Goal: Communication & Community: Connect with others

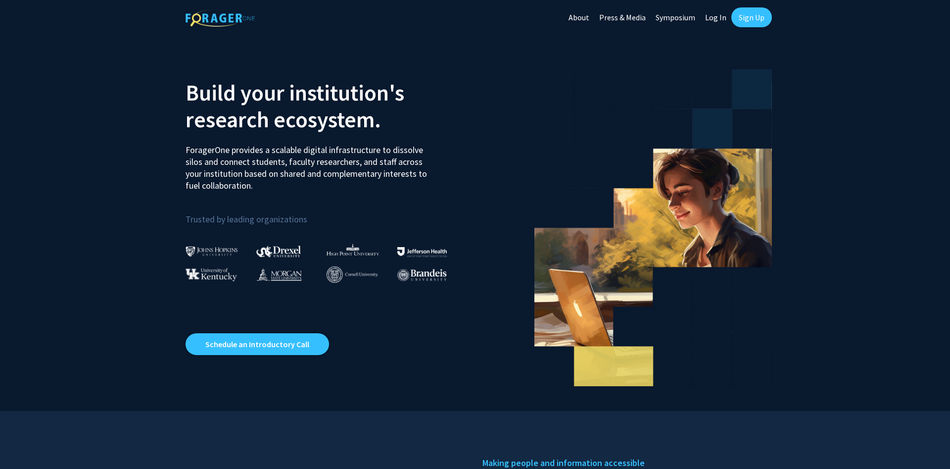
click at [722, 9] on link "Log In" at bounding box center [715, 17] width 31 height 35
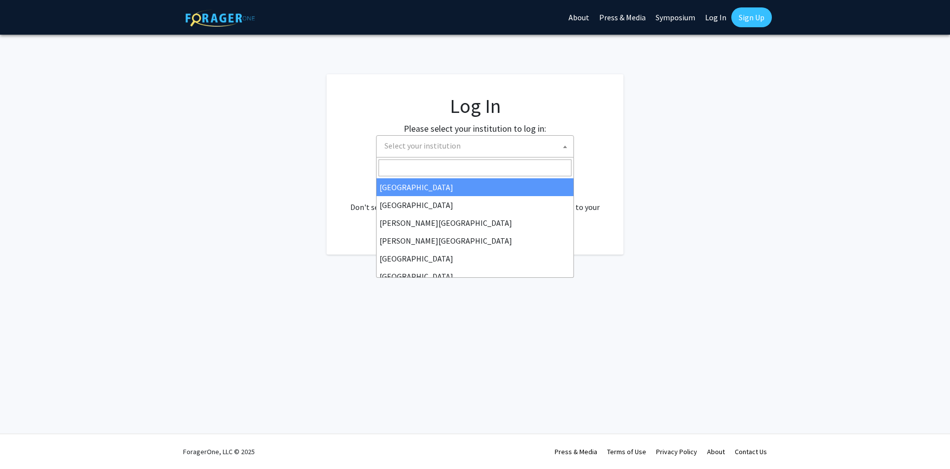
click at [562, 146] on span at bounding box center [565, 147] width 10 height 22
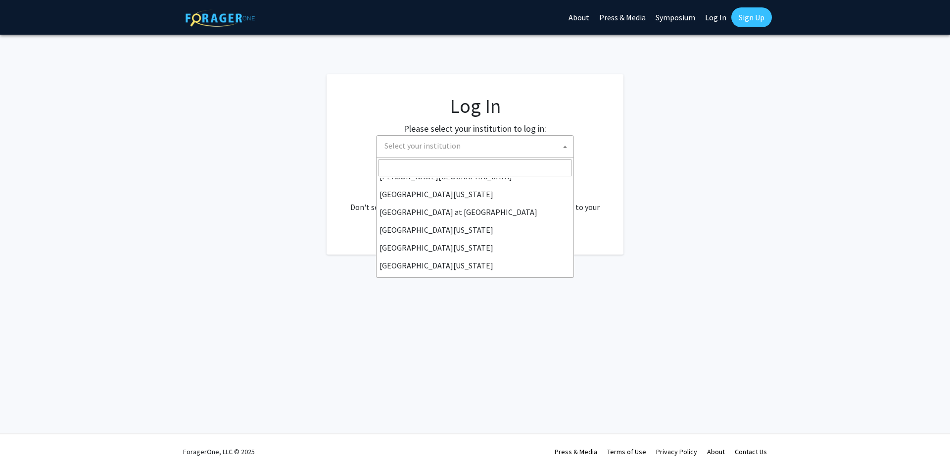
scroll to position [346, 0]
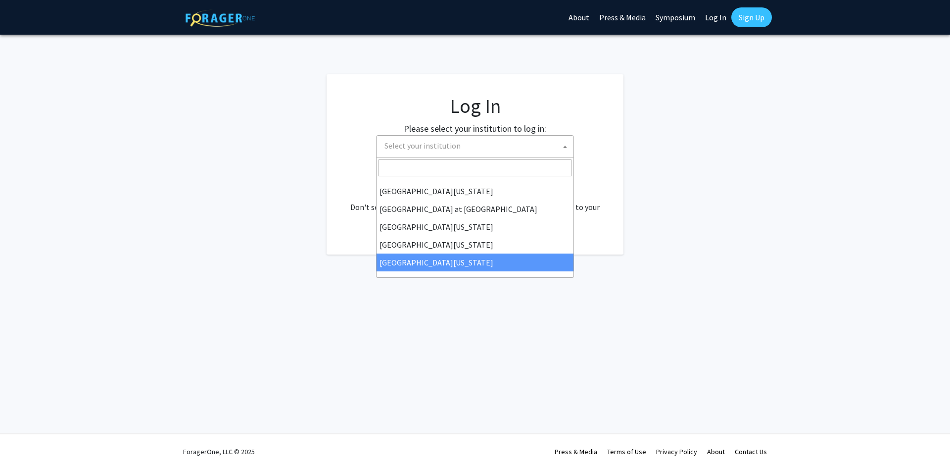
select select "33"
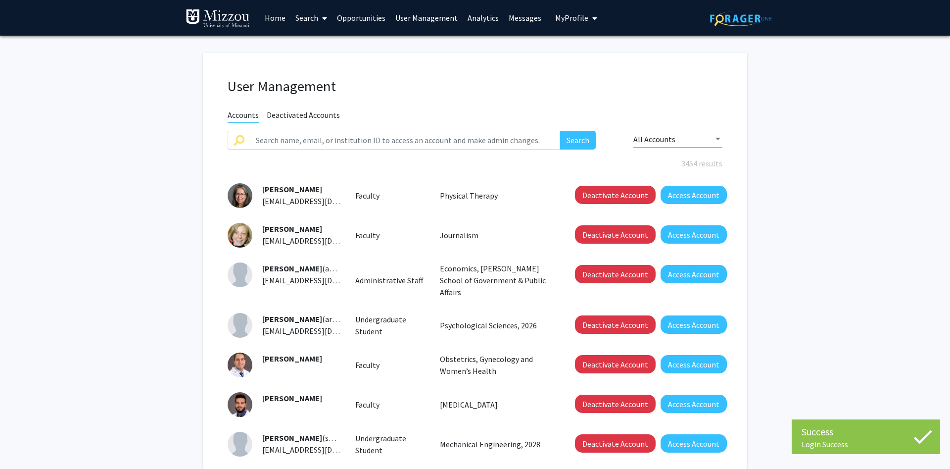
click at [270, 15] on link "Home" at bounding box center [275, 17] width 31 height 35
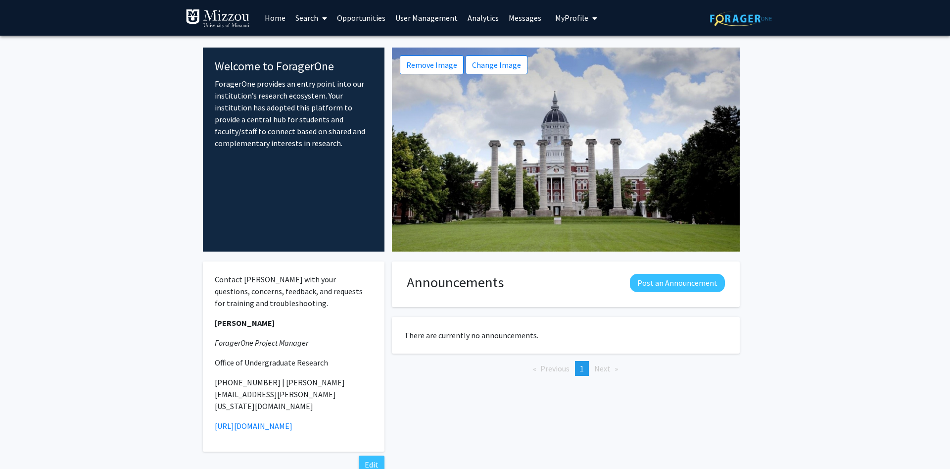
click at [304, 17] on link "Search" at bounding box center [312, 17] width 42 height 35
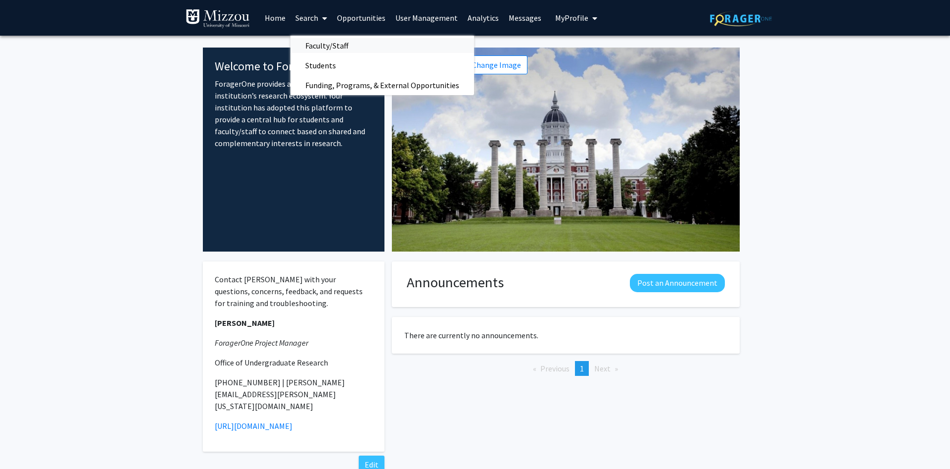
click at [311, 46] on span "Faculty/Staff" at bounding box center [327, 46] width 73 height 20
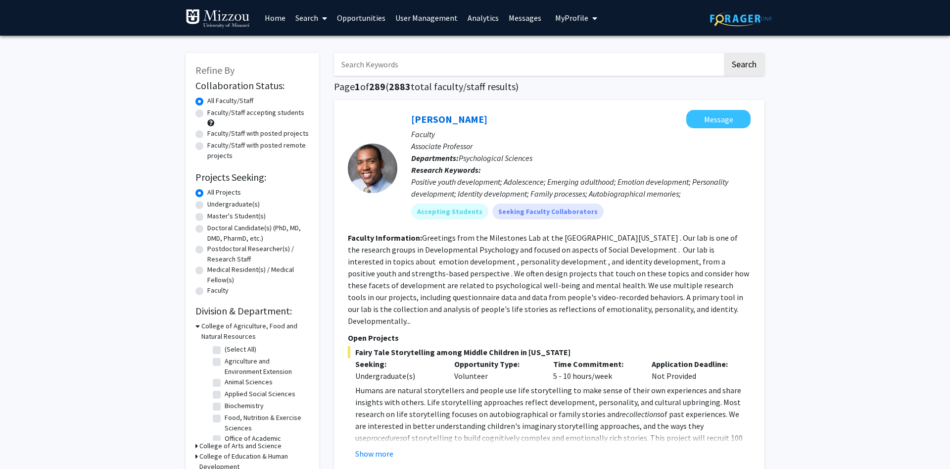
click at [279, 15] on link "Home" at bounding box center [275, 17] width 31 height 35
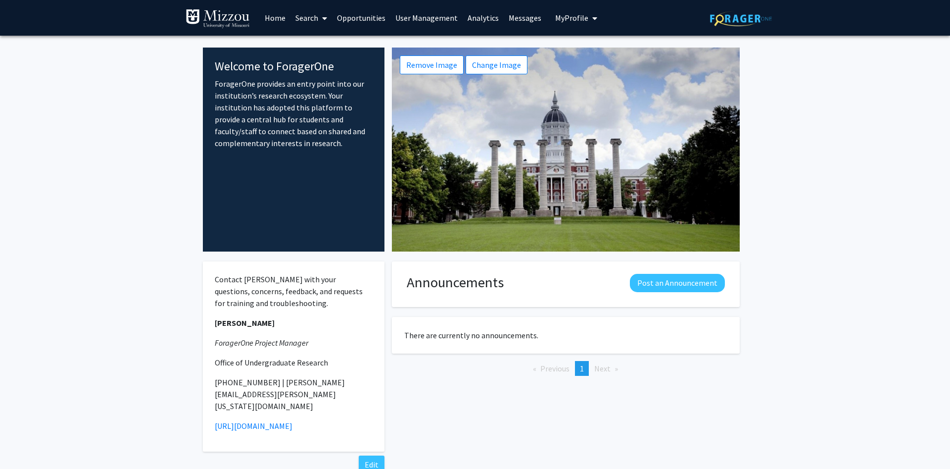
click at [305, 19] on link "Search" at bounding box center [312, 17] width 42 height 35
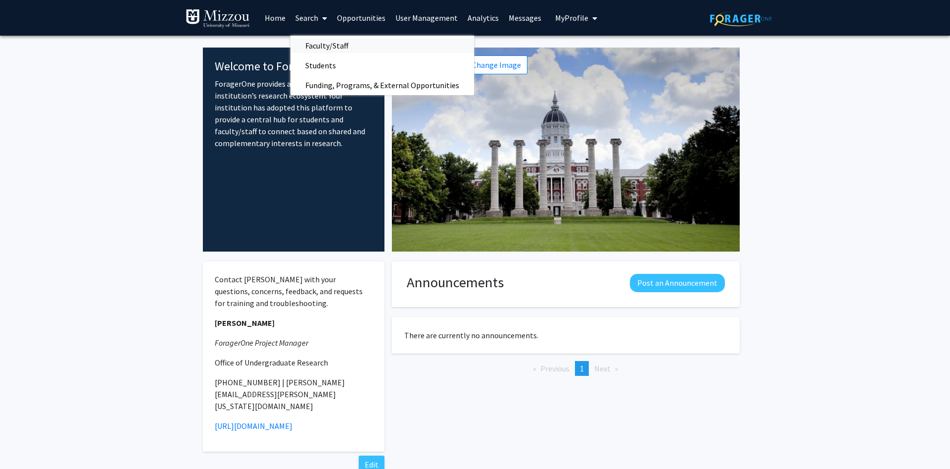
click at [316, 45] on span "Faculty/Staff" at bounding box center [327, 46] width 73 height 20
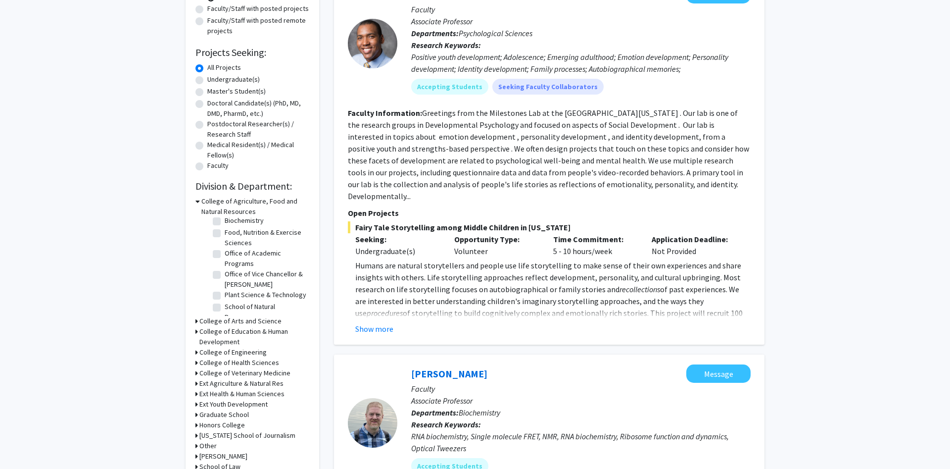
scroll to position [151, 0]
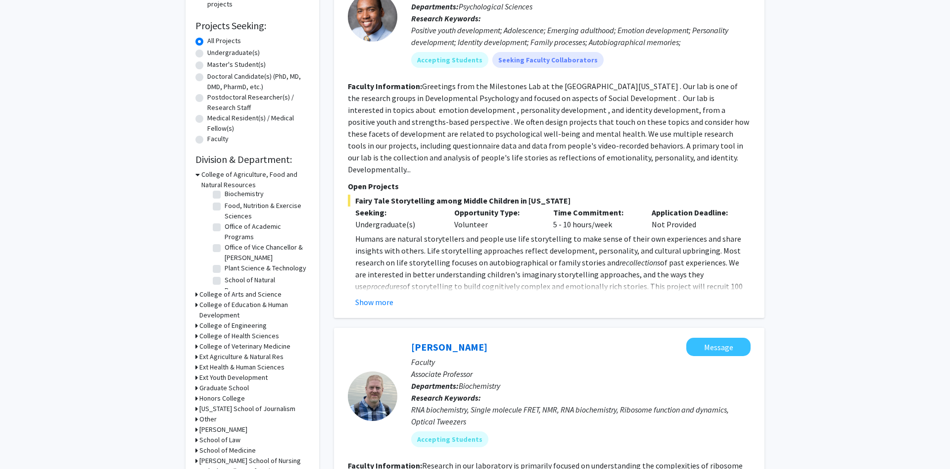
click at [195, 292] on div "Refine By Collaboration Status: Collaboration Status All Faculty/Staff Collabor…" at bounding box center [253, 198] width 134 height 595
click at [198, 293] on div "College of Arts and Science" at bounding box center [253, 294] width 114 height 10
click at [196, 295] on icon at bounding box center [197, 294] width 2 height 10
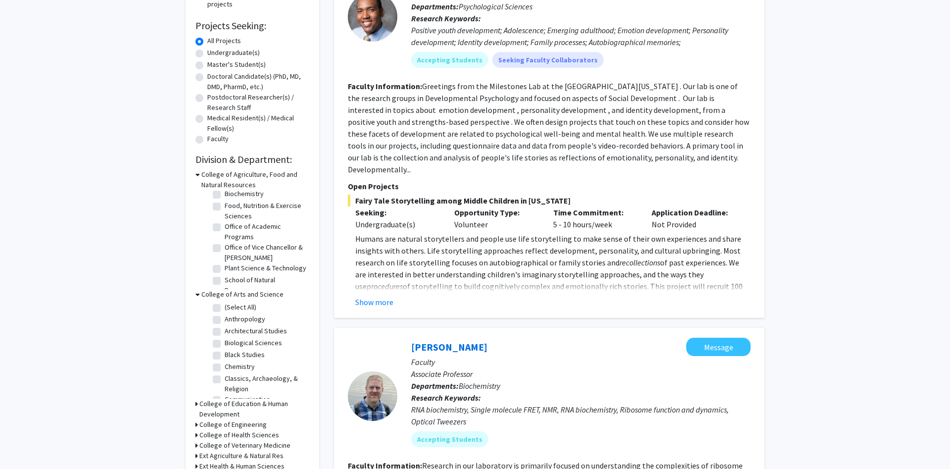
drag, startPoint x: 216, startPoint y: 319, endPoint x: 111, endPoint y: 312, distance: 105.7
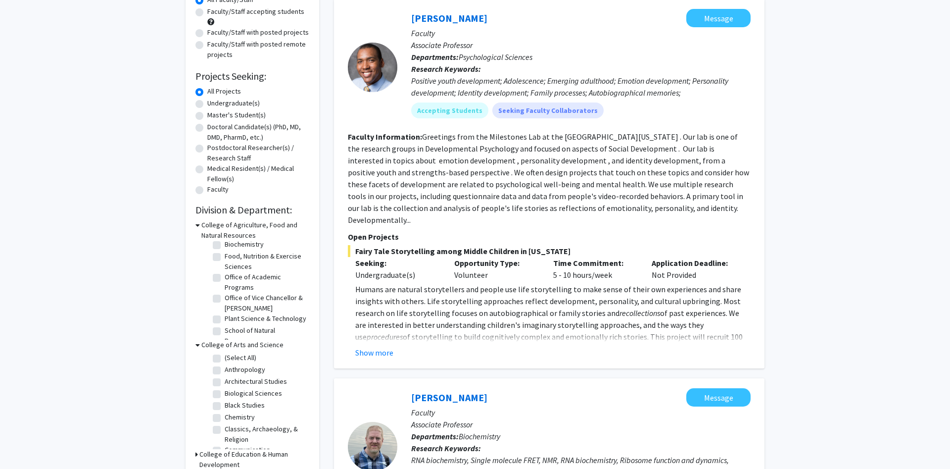
scroll to position [0, 0]
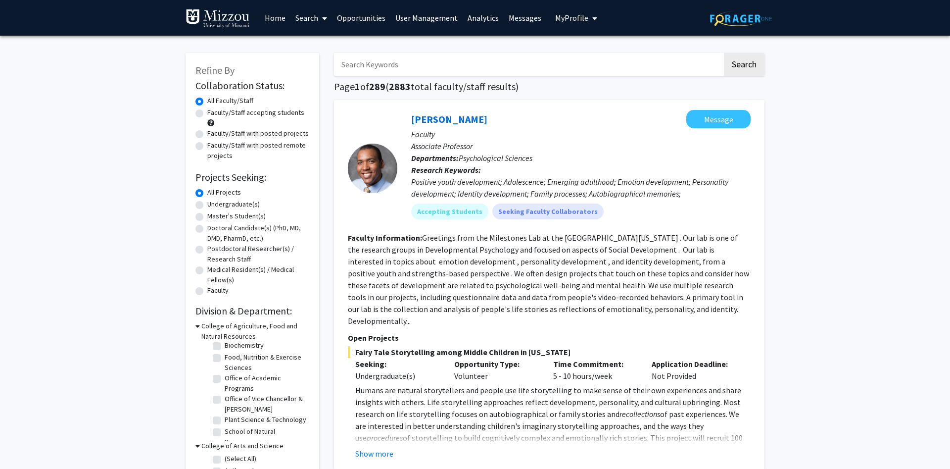
click at [312, 19] on link "Search" at bounding box center [312, 17] width 42 height 35
click at [331, 43] on span "Faculty/Staff" at bounding box center [327, 46] width 73 height 20
click at [195, 445] on div "Refine By Collaboration Status: Collaboration Status All Faculty/Staff Collabor…" at bounding box center [253, 350] width 134 height 595
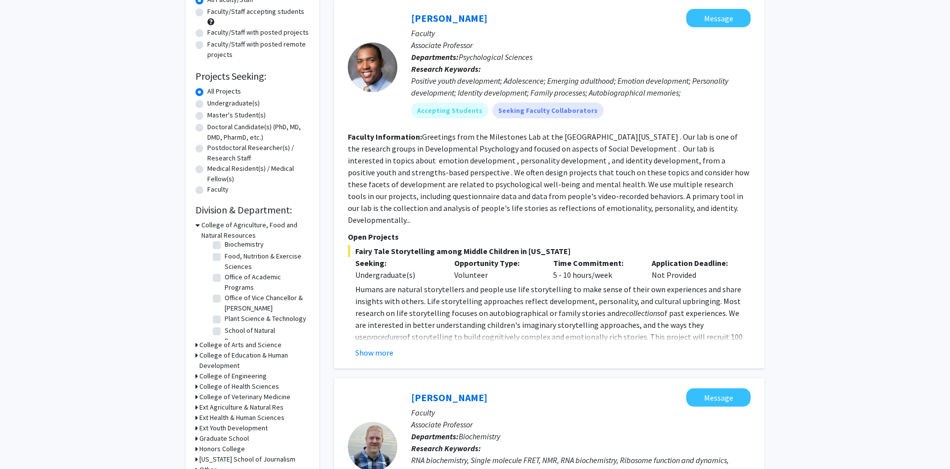
click at [196, 342] on icon at bounding box center [197, 345] width 2 height 10
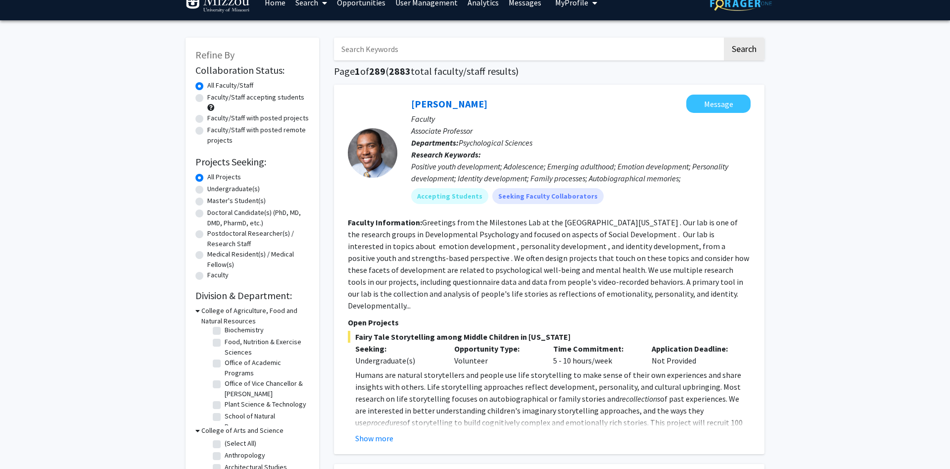
scroll to position [0, 0]
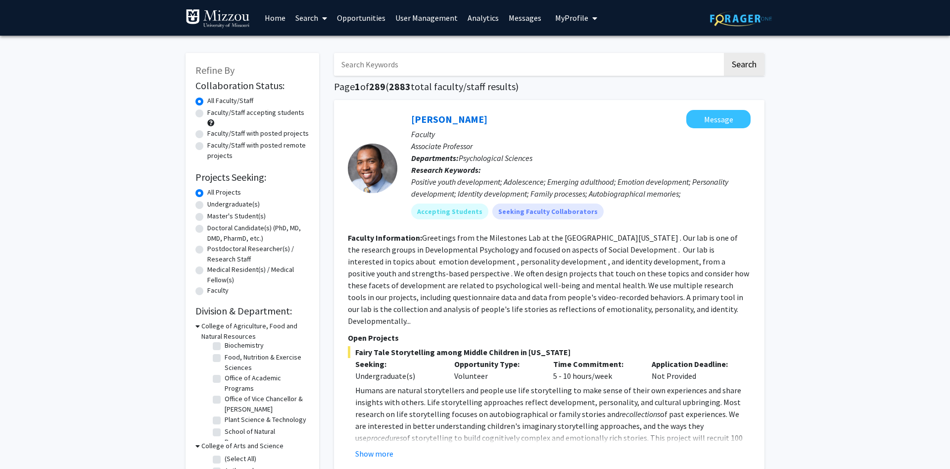
click at [511, 69] on input "Search Keywords" at bounding box center [528, 64] width 389 height 23
click at [724, 53] on button "Search" at bounding box center [744, 64] width 41 height 23
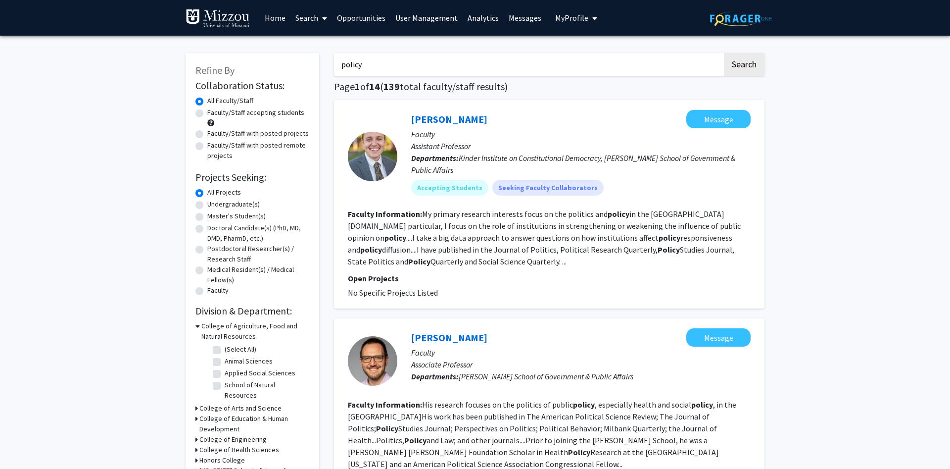
click at [386, 60] on input "policy" at bounding box center [528, 64] width 389 height 23
type input "p"
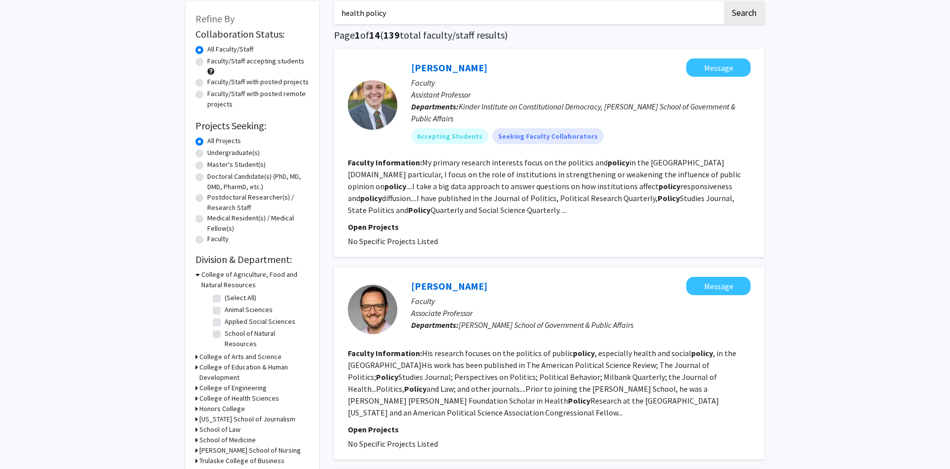
scroll to position [50, 0]
type input "health policy"
click at [449, 70] on link "[PERSON_NAME]" at bounding box center [449, 68] width 76 height 12
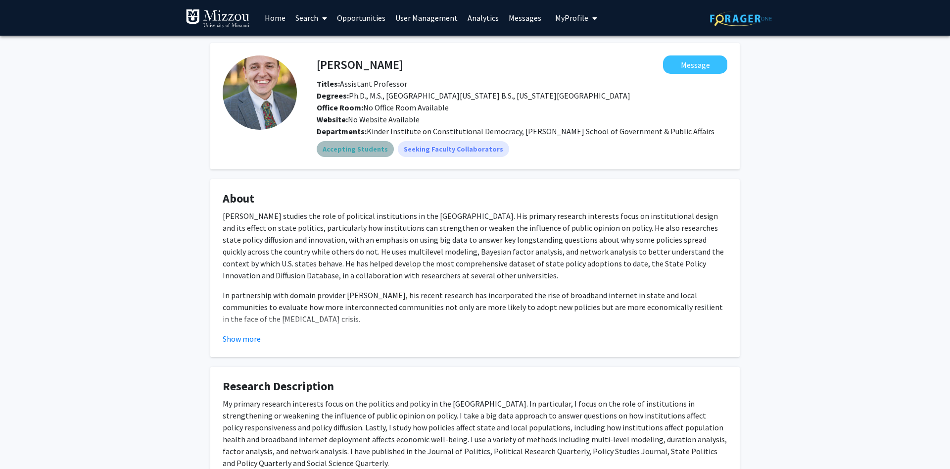
click at [360, 148] on mat-chip "Accepting Students" at bounding box center [355, 149] width 77 height 16
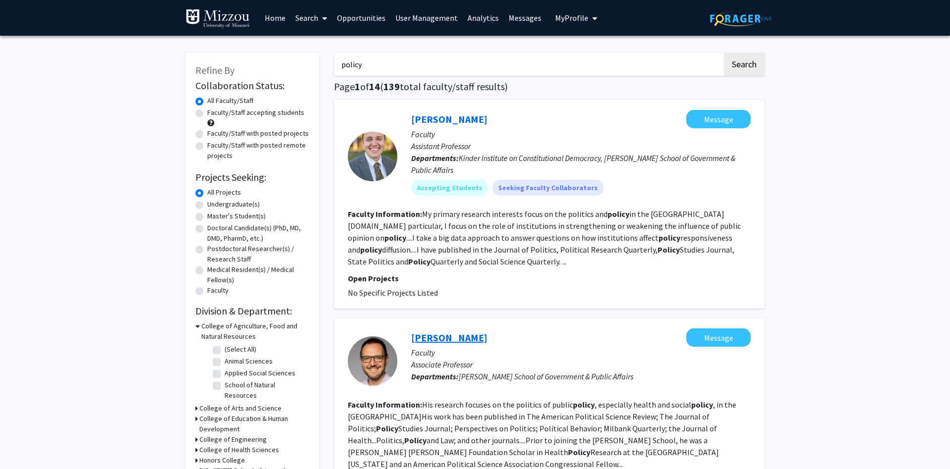
click at [461, 337] on link "[PERSON_NAME]" at bounding box center [449, 337] width 76 height 12
drag, startPoint x: 384, startPoint y: 61, endPoint x: 293, endPoint y: 62, distance: 91.1
click at [334, 62] on input "policy" at bounding box center [528, 64] width 389 height 23
type input "economic policy"
click at [724, 53] on button "Search" at bounding box center [744, 64] width 41 height 23
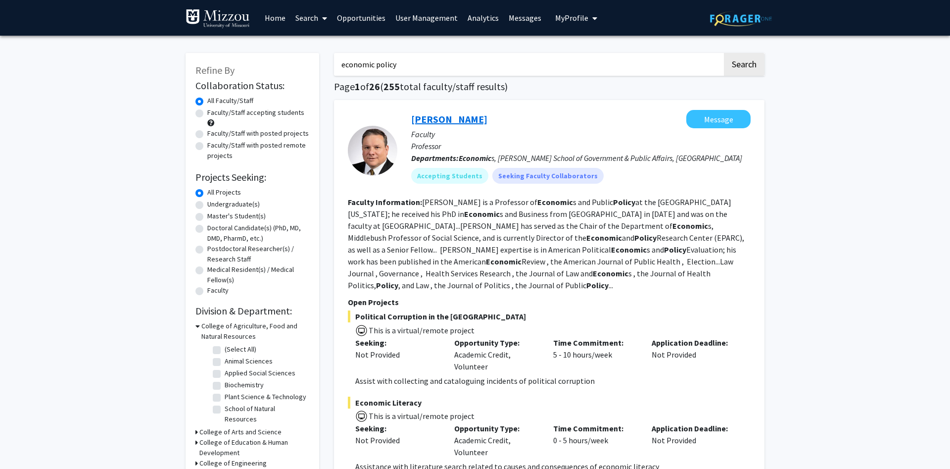
click at [432, 119] on link "[PERSON_NAME]" at bounding box center [449, 119] width 76 height 12
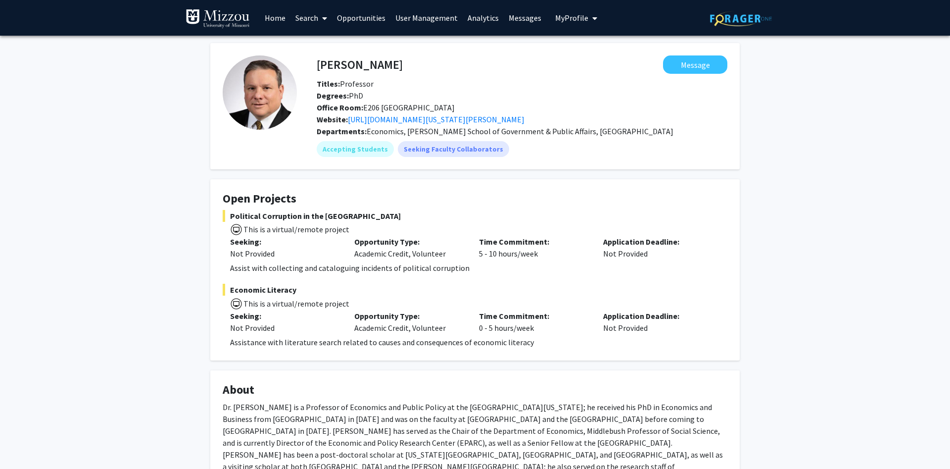
click at [300, 15] on link "Search" at bounding box center [312, 17] width 42 height 35
click at [316, 42] on span "Faculty/Staff" at bounding box center [327, 46] width 73 height 20
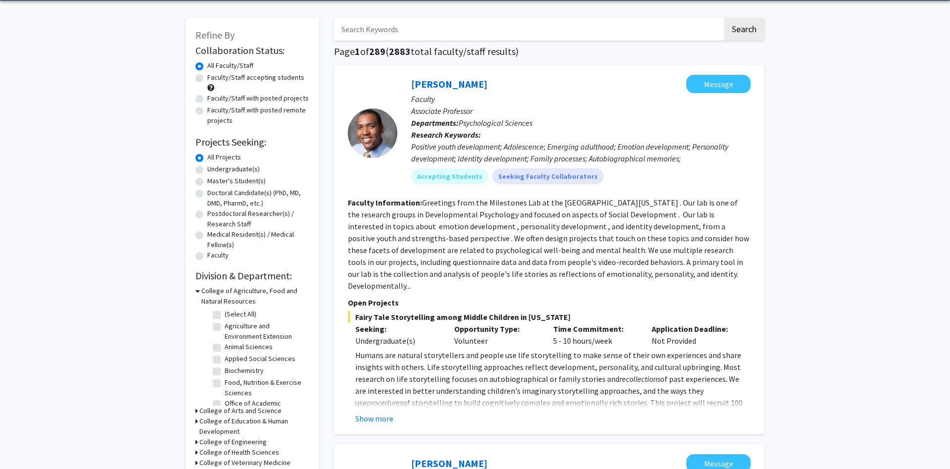
scroll to position [50, 0]
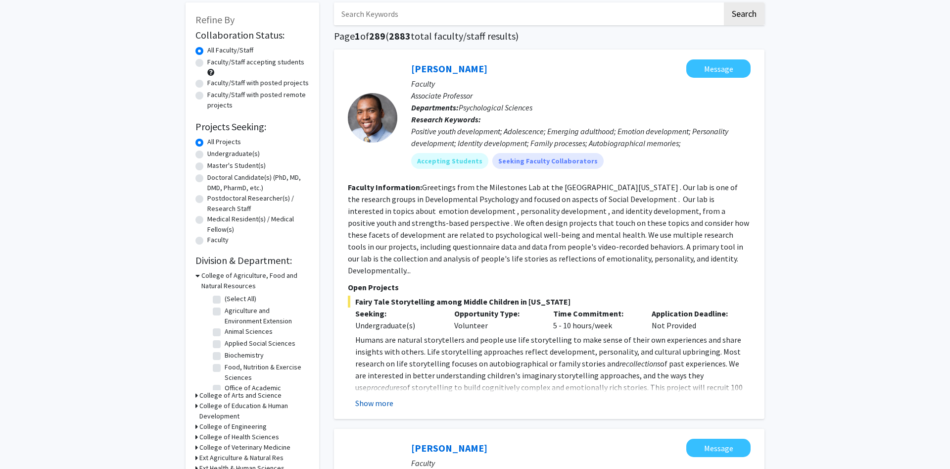
click at [378, 397] on button "Show more" at bounding box center [374, 403] width 38 height 12
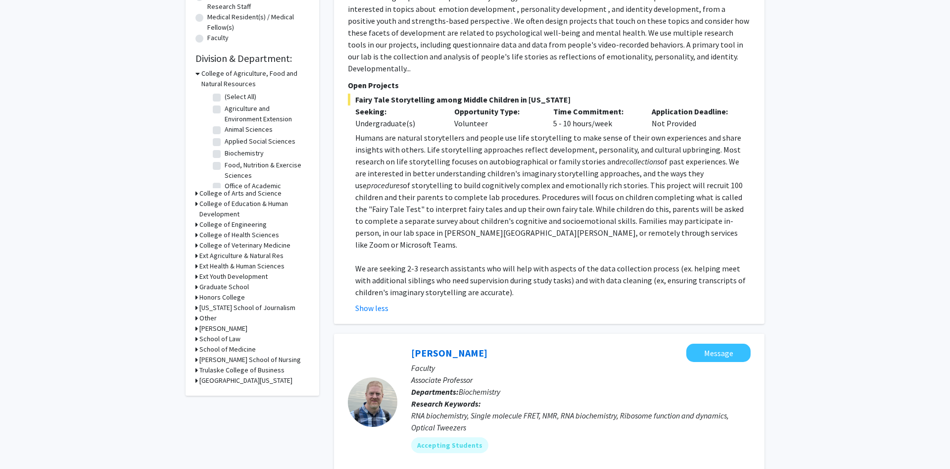
scroll to position [0, 0]
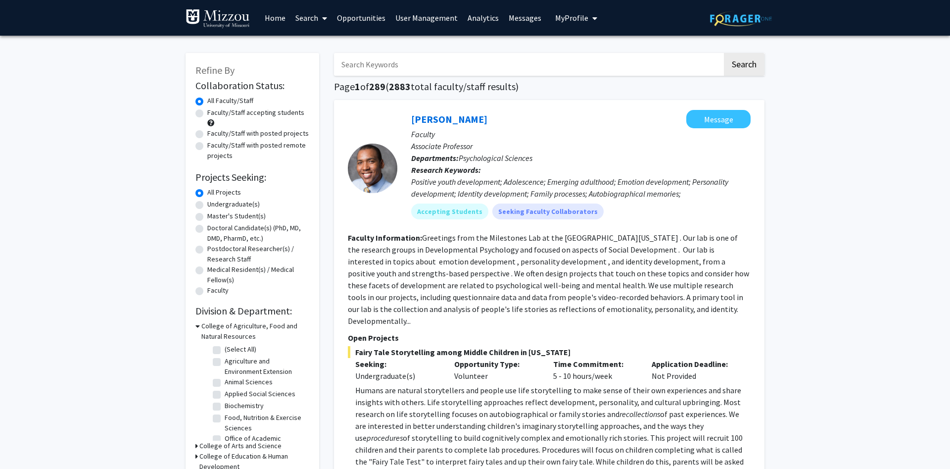
click at [207, 133] on label "Faculty/Staff with posted projects" at bounding box center [257, 133] width 101 height 10
click at [207, 133] on input "Faculty/Staff with posted projects" at bounding box center [210, 131] width 6 height 6
radio input "true"
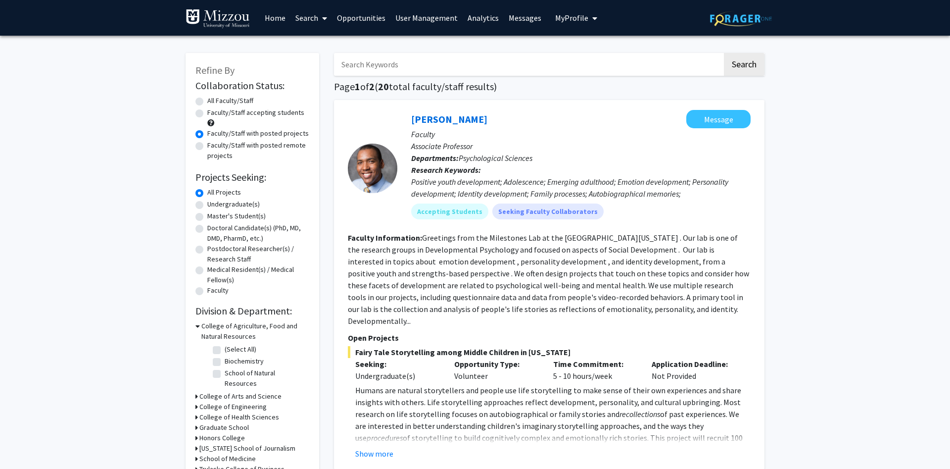
click at [207, 206] on label "Undergraduate(s)" at bounding box center [233, 204] width 52 height 10
click at [207, 205] on input "Undergraduate(s)" at bounding box center [210, 202] width 6 height 6
radio input "true"
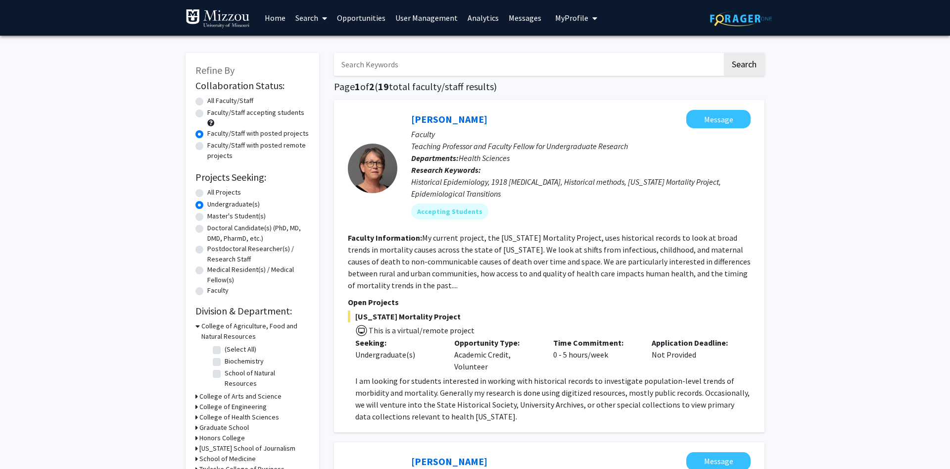
click at [308, 13] on link "Search" at bounding box center [312, 17] width 42 height 35
click at [311, 18] on link "Search" at bounding box center [312, 17] width 42 height 35
click at [323, 20] on span at bounding box center [322, 18] width 9 height 35
click at [329, 64] on span "Students" at bounding box center [321, 65] width 60 height 20
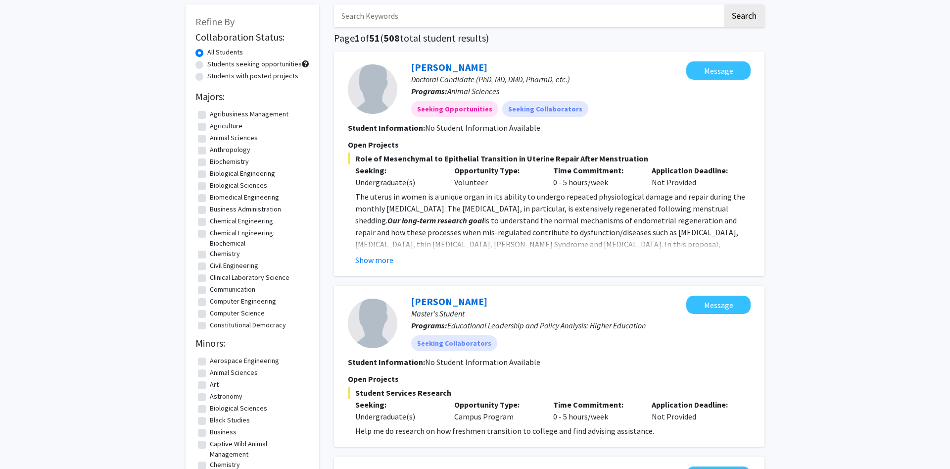
scroll to position [50, 0]
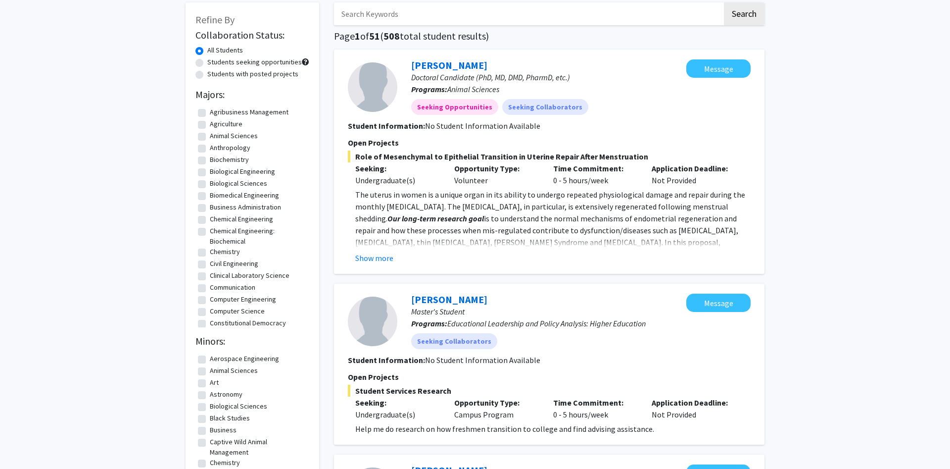
click at [210, 184] on label "Biological Sciences" at bounding box center [238, 183] width 57 height 10
click at [210, 184] on input "Biological Sciences" at bounding box center [213, 181] width 6 height 6
checkbox input "true"
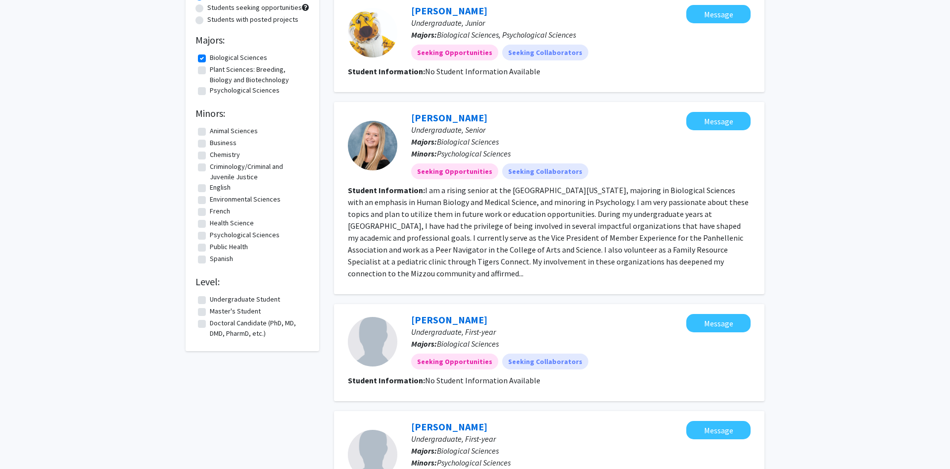
scroll to position [101, 0]
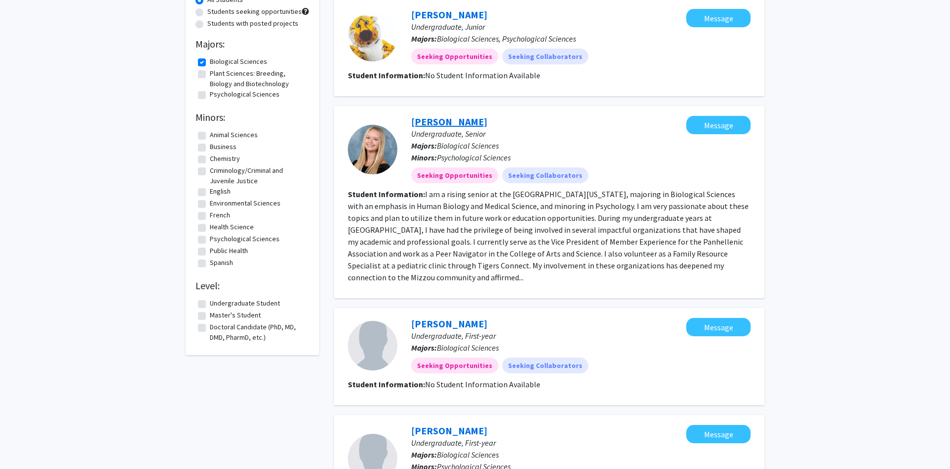
click at [423, 121] on link "[PERSON_NAME]" at bounding box center [449, 121] width 76 height 12
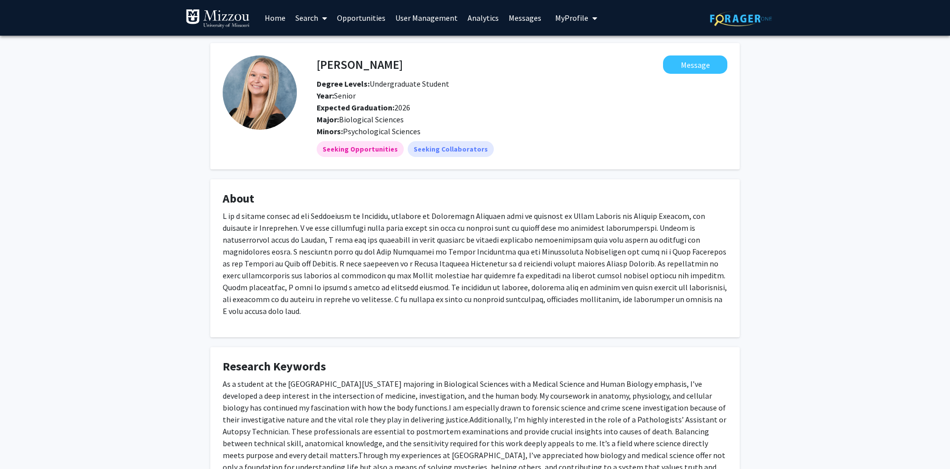
click at [493, 36] on div "[PERSON_NAME] Message Degree Levels: Undergraduate Student Year: Senior Expecte…" at bounding box center [475, 382] width 950 height 692
click at [63, 156] on div "[PERSON_NAME] Message Degree Levels: Undergraduate Student Year: Senior Expecte…" at bounding box center [475, 382] width 950 height 692
click at [310, 13] on link "Search" at bounding box center [312, 17] width 42 height 35
click at [309, 45] on span "Faculty/Staff" at bounding box center [327, 46] width 73 height 20
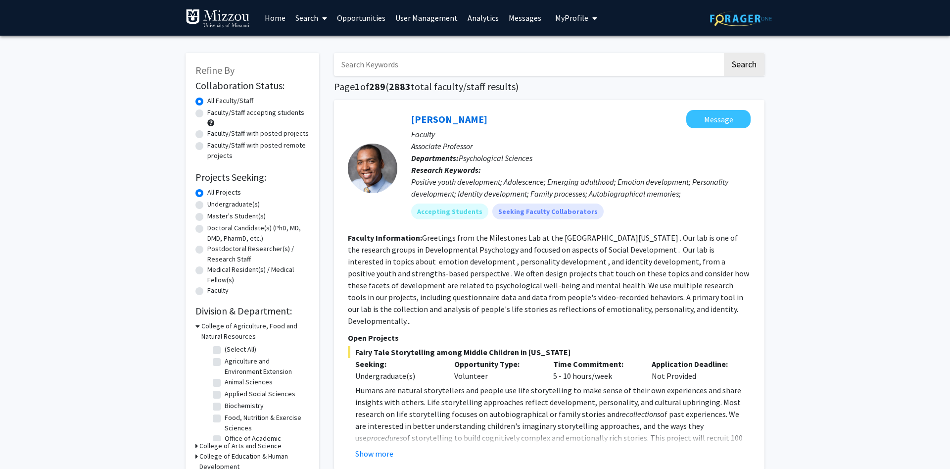
click at [301, 16] on link "Search" at bounding box center [312, 17] width 42 height 35
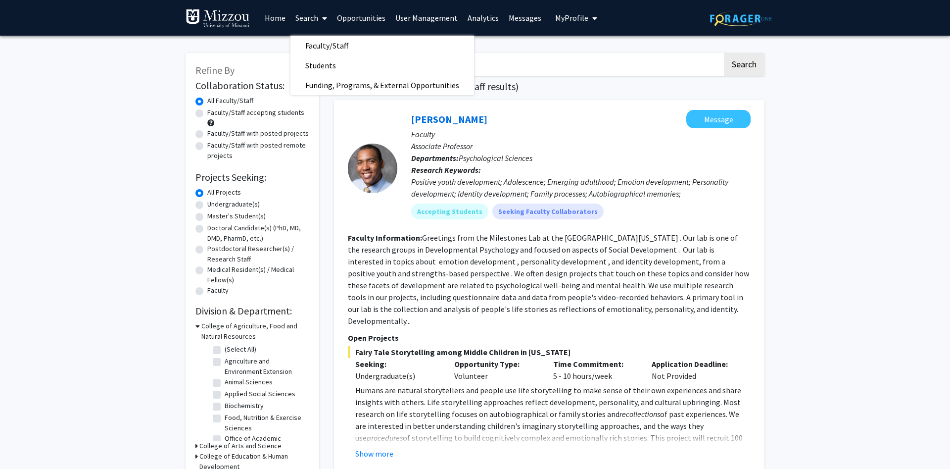
click at [557, 17] on span "My Profile" at bounding box center [571, 18] width 33 height 10
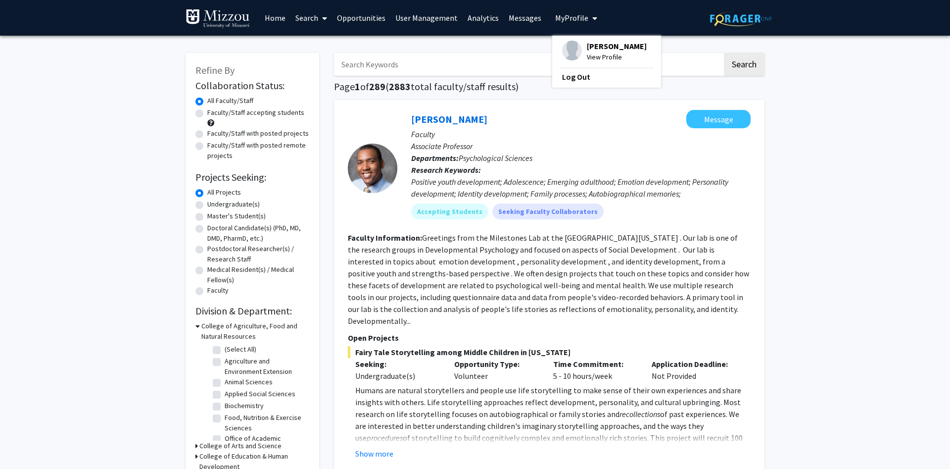
click at [408, 17] on link "User Management" at bounding box center [427, 17] width 72 height 35
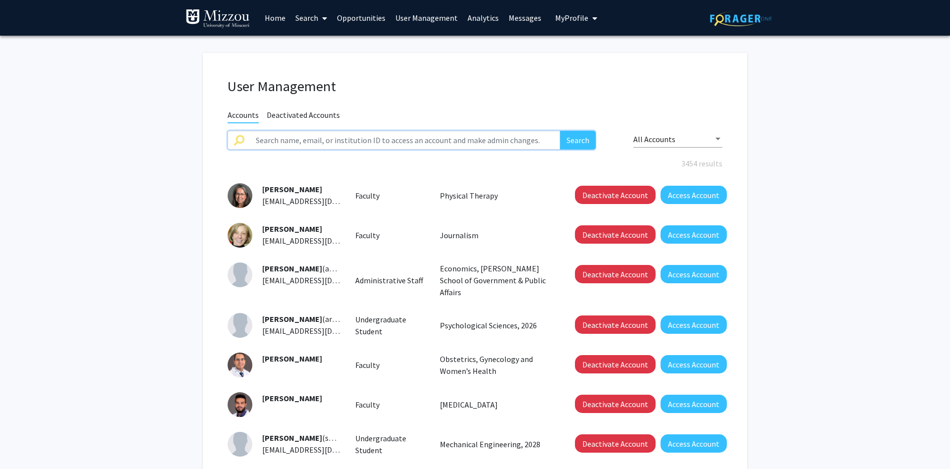
click at [380, 138] on input "text" at bounding box center [405, 140] width 310 height 19
type input "[PERSON_NAME]"
click at [560, 131] on button "Search" at bounding box center [578, 140] width 36 height 19
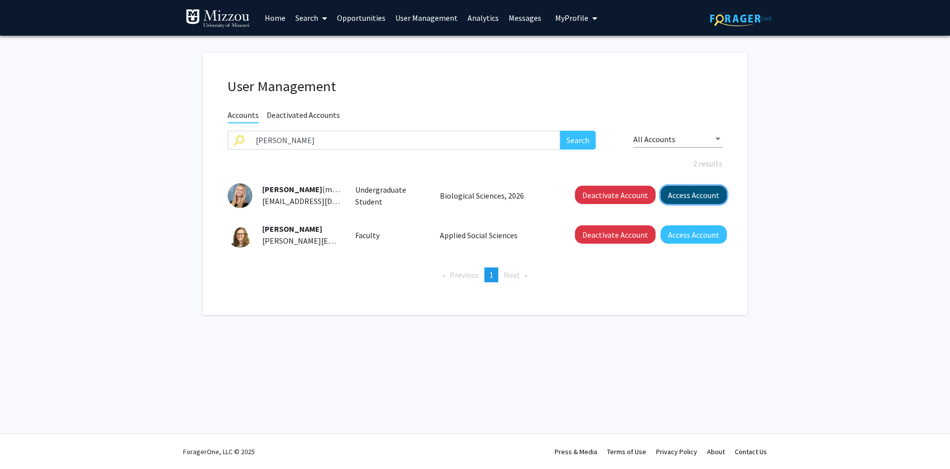
click at [676, 193] on button "Access Account" at bounding box center [694, 195] width 66 height 18
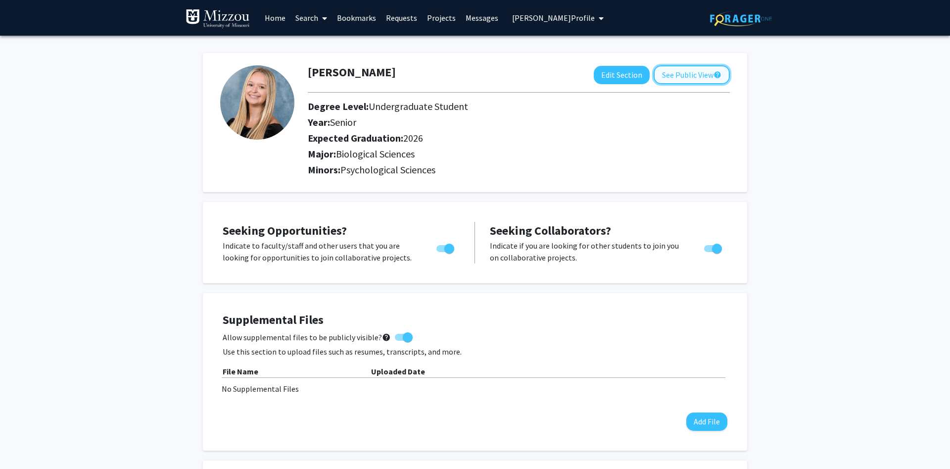
click at [684, 70] on button "See Public View help" at bounding box center [692, 74] width 76 height 19
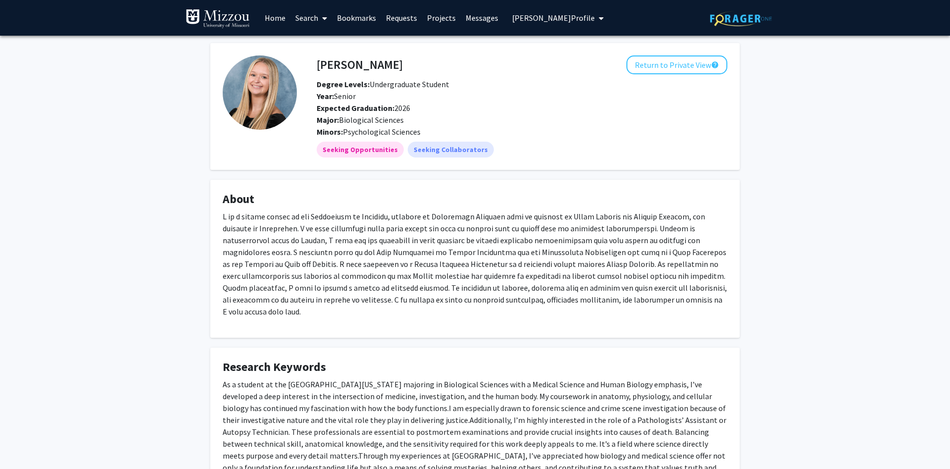
drag, startPoint x: 539, startPoint y: 16, endPoint x: 629, endPoint y: 17, distance: 90.1
click at [629, 17] on div "Skip navigation Home Search Bookmarks Requests Projects Messages [PERSON_NAME] …" at bounding box center [475, 18] width 594 height 36
click at [599, 18] on icon "My profile dropdown to access profile and logout" at bounding box center [601, 18] width 5 height 8
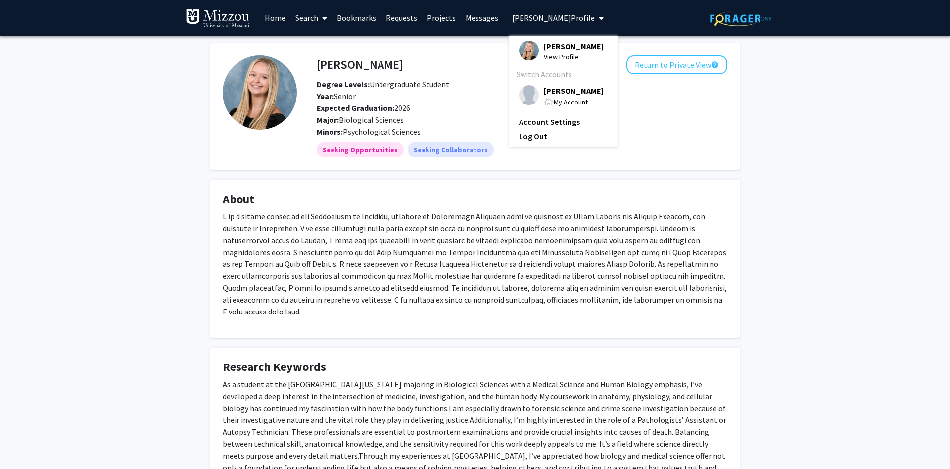
click at [544, 87] on span "[PERSON_NAME]" at bounding box center [574, 90] width 60 height 11
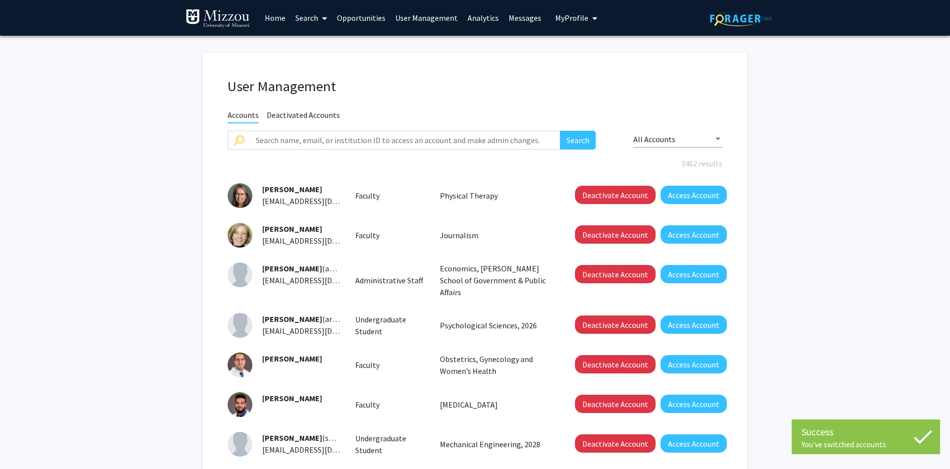
click at [279, 17] on link "Home" at bounding box center [275, 17] width 31 height 35
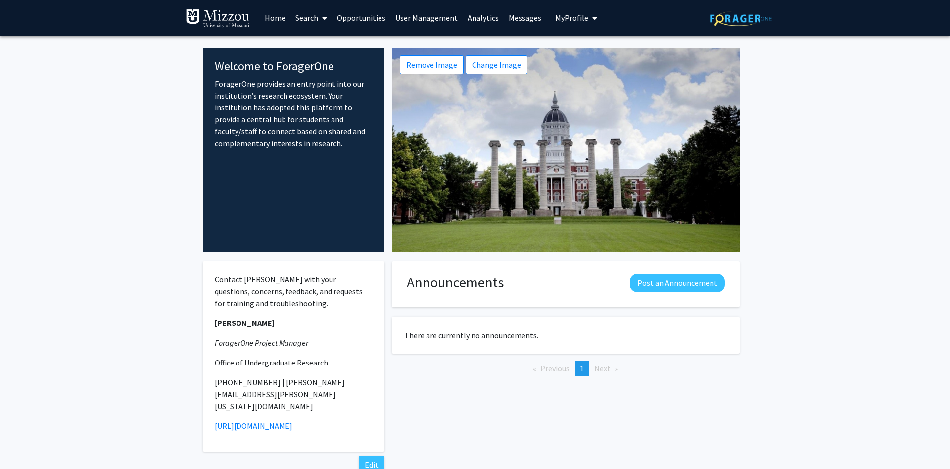
click at [450, 16] on link "User Management" at bounding box center [427, 17] width 72 height 35
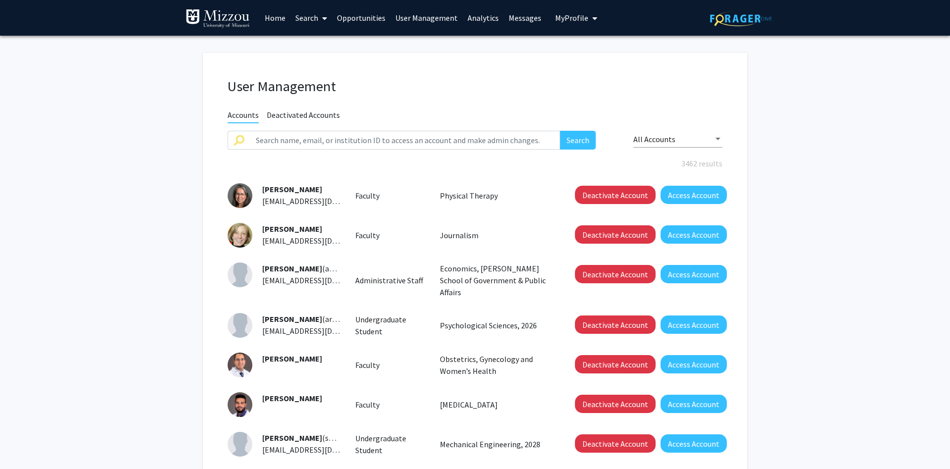
click at [433, 14] on link "User Management" at bounding box center [427, 17] width 72 height 35
click at [431, 19] on link "User Management" at bounding box center [427, 17] width 72 height 35
click at [475, 12] on link "Analytics" at bounding box center [483, 17] width 41 height 35
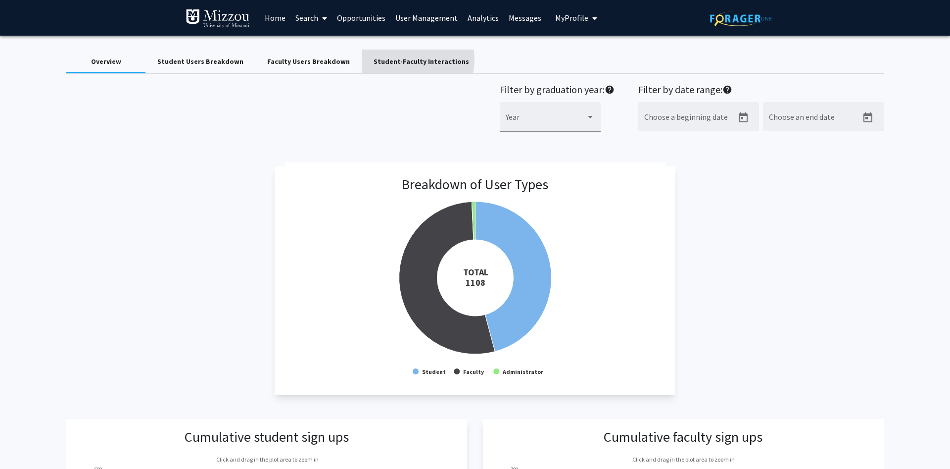
click at [390, 59] on div "Student-Faculty Interactions" at bounding box center [422, 61] width 96 height 10
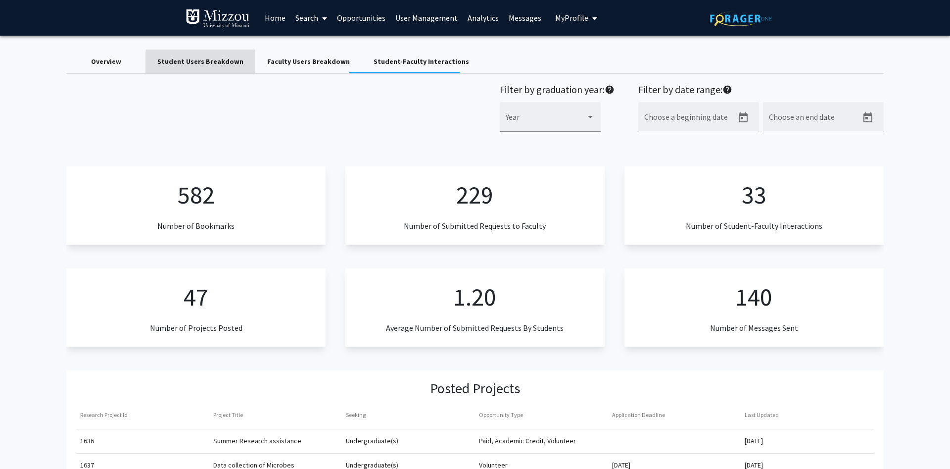
click at [229, 64] on div "Student Users Breakdown" at bounding box center [200, 61] width 86 height 10
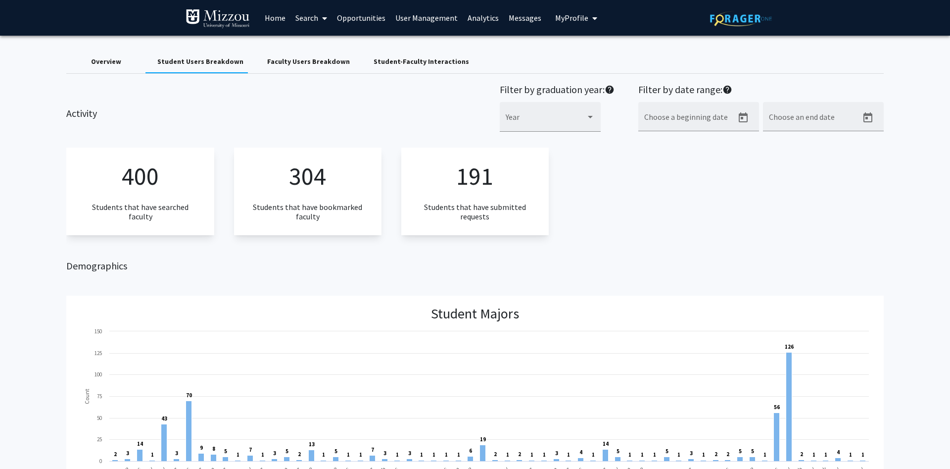
click at [351, 17] on link "Opportunities" at bounding box center [361, 17] width 58 height 35
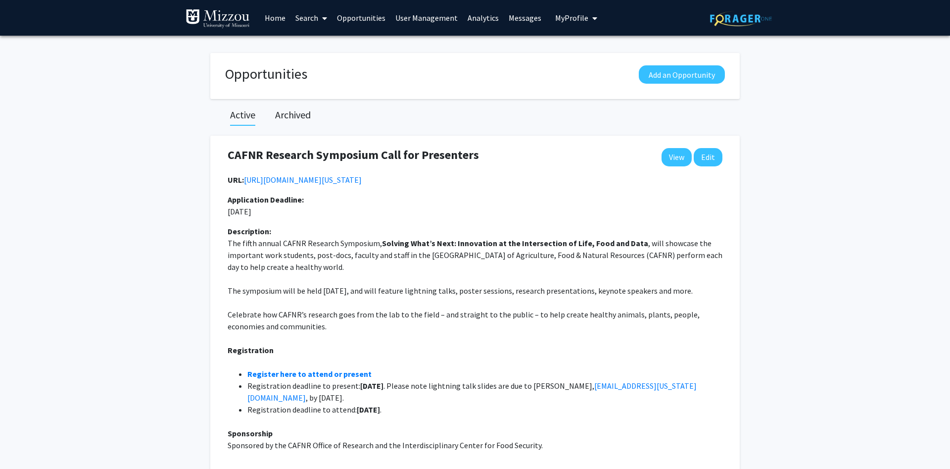
click at [362, 18] on link "Opportunities" at bounding box center [361, 17] width 58 height 35
click at [508, 17] on link "Messages" at bounding box center [525, 17] width 43 height 35
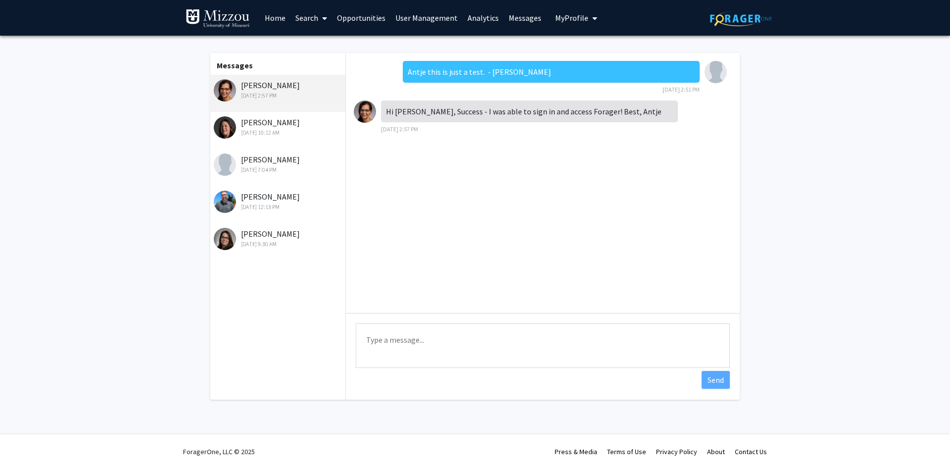
click at [274, 15] on link "Home" at bounding box center [275, 17] width 31 height 35
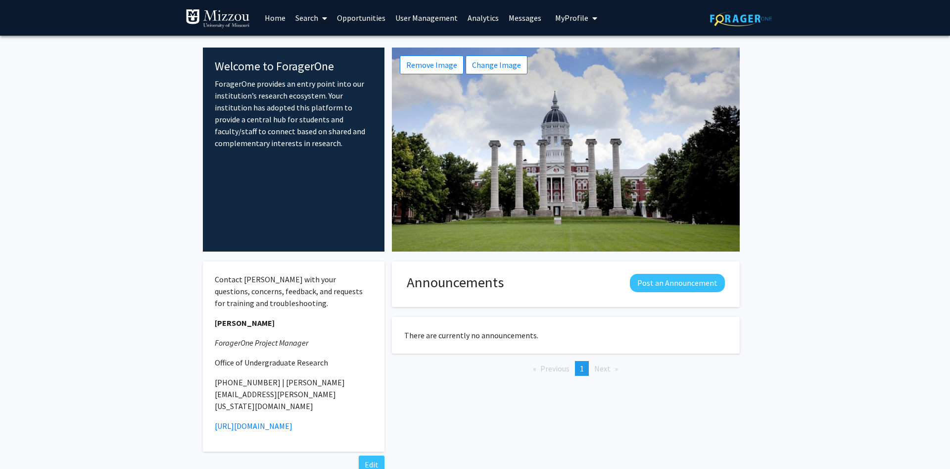
click at [309, 19] on link "Search" at bounding box center [312, 17] width 42 height 35
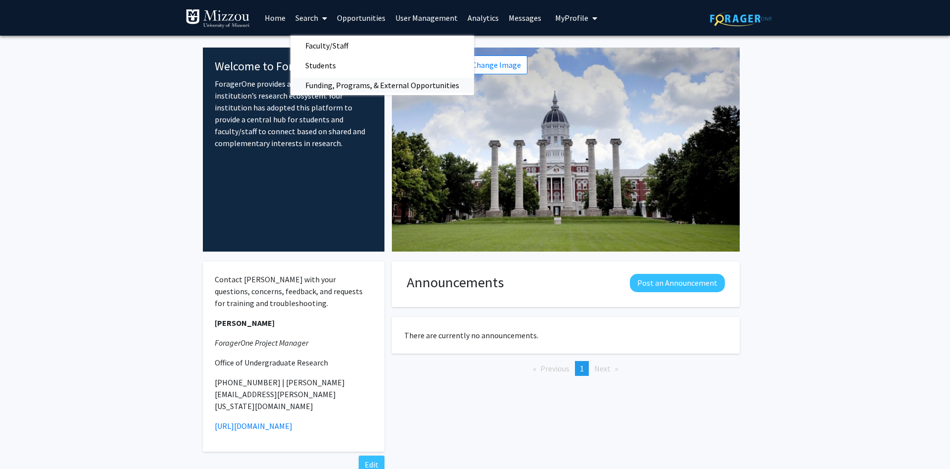
click at [336, 83] on span "Funding, Programs, & External Opportunities" at bounding box center [383, 85] width 184 height 20
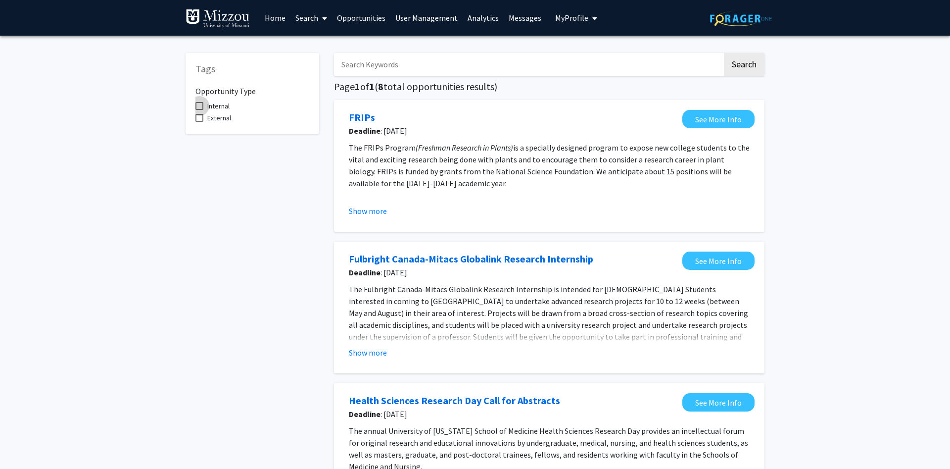
click at [199, 105] on span at bounding box center [200, 106] width 8 height 8
click at [199, 110] on input "Internal" at bounding box center [199, 110] width 0 height 0
checkbox input "true"
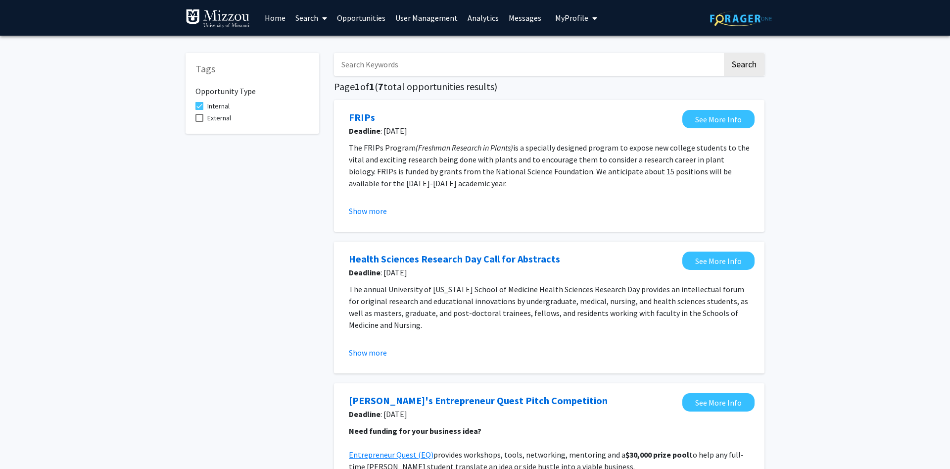
click at [279, 17] on link "Home" at bounding box center [275, 17] width 31 height 35
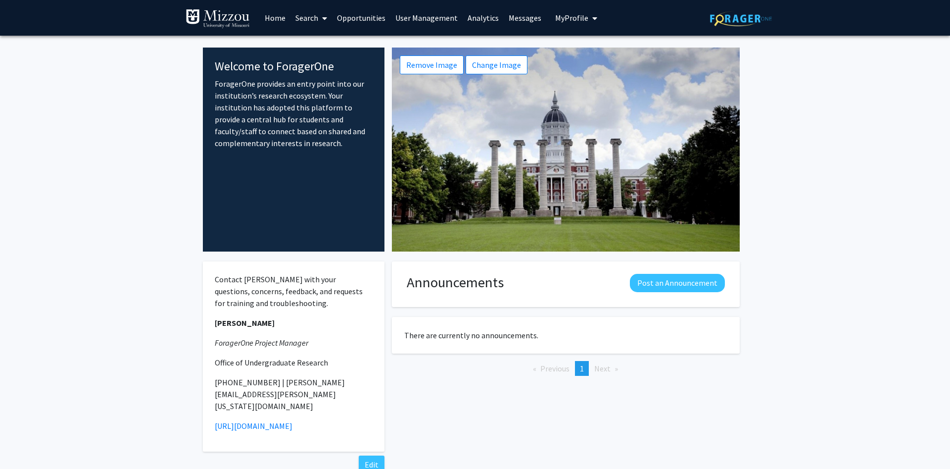
click at [314, 18] on link "Search" at bounding box center [312, 17] width 42 height 35
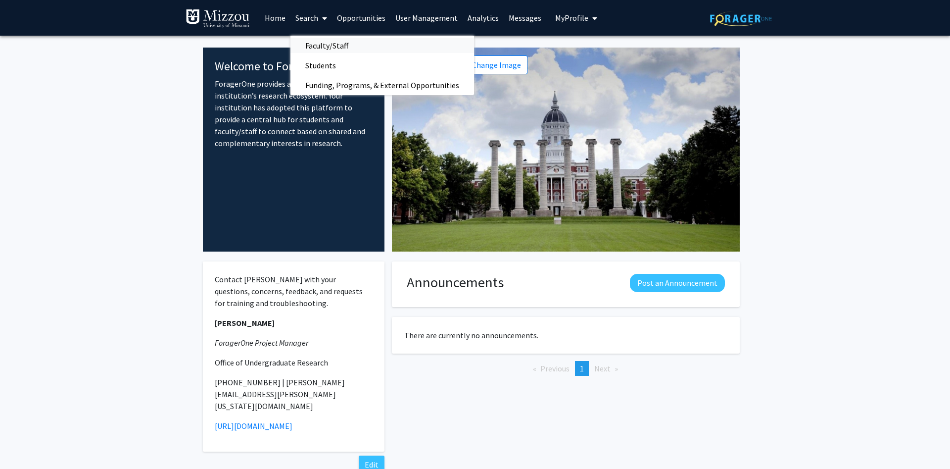
click at [312, 44] on span "Faculty/Staff" at bounding box center [327, 46] width 73 height 20
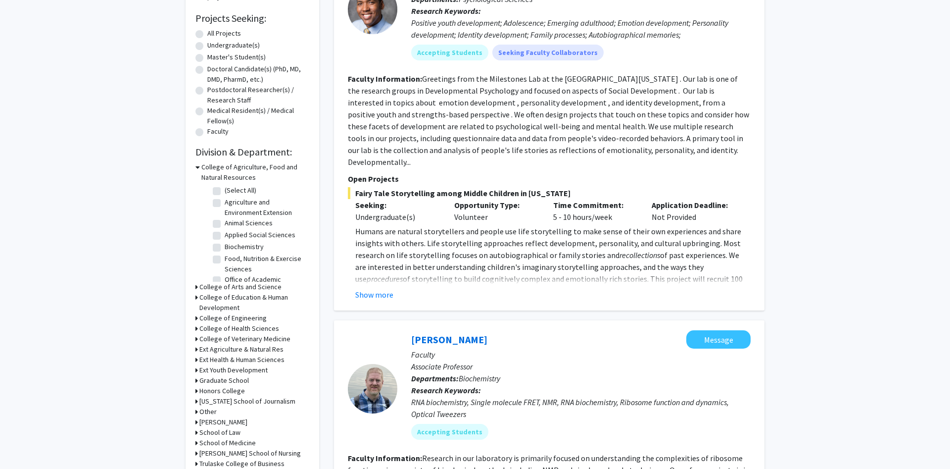
scroll to position [151, 0]
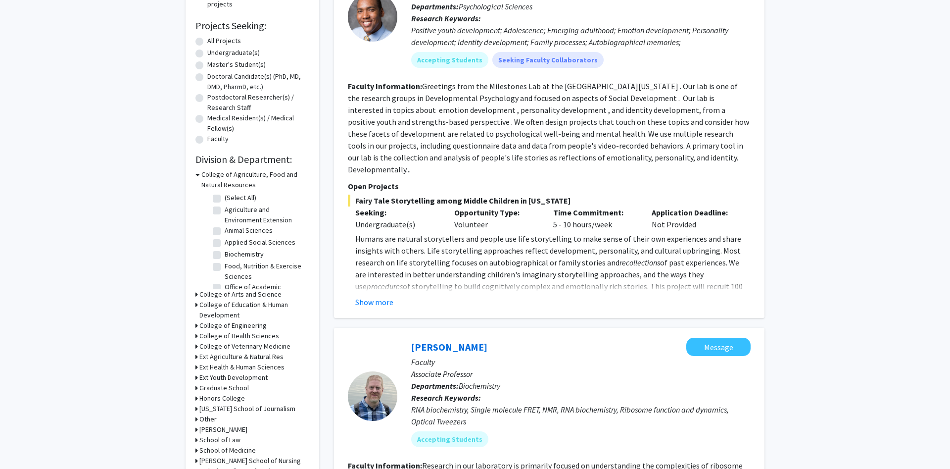
click at [198, 294] on icon at bounding box center [197, 294] width 2 height 10
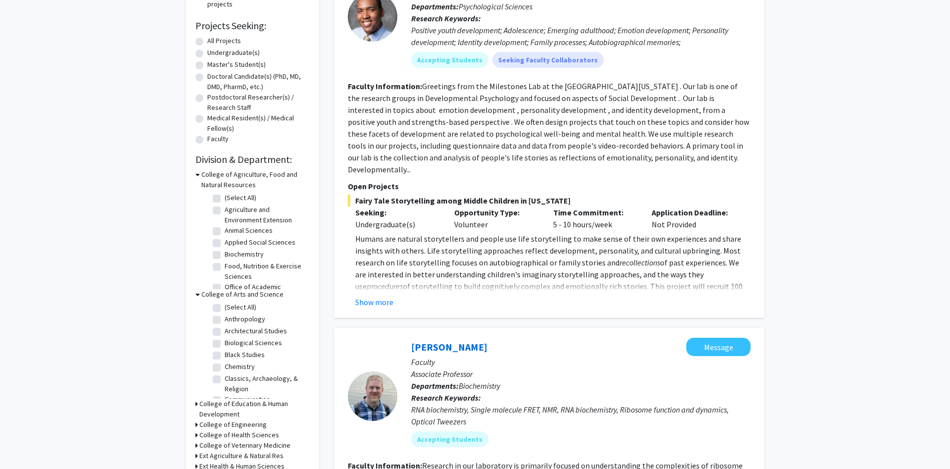
click at [225, 306] on label "(Select All)" at bounding box center [241, 307] width 32 height 10
click at [225, 306] on input "(Select All)" at bounding box center [228, 305] width 6 height 6
checkbox input "true"
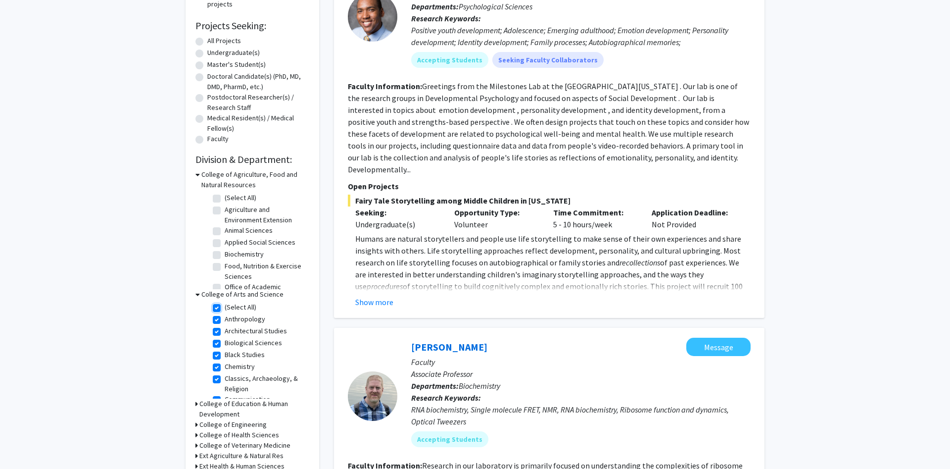
checkbox input "true"
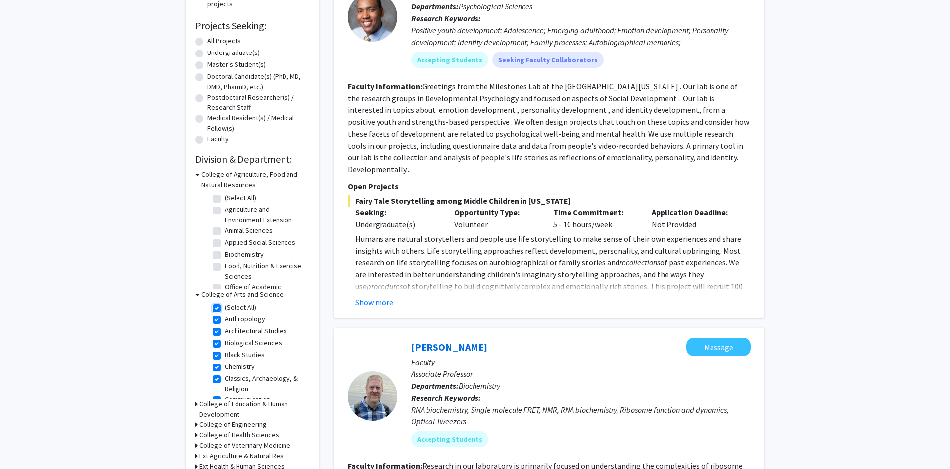
checkbox input "true"
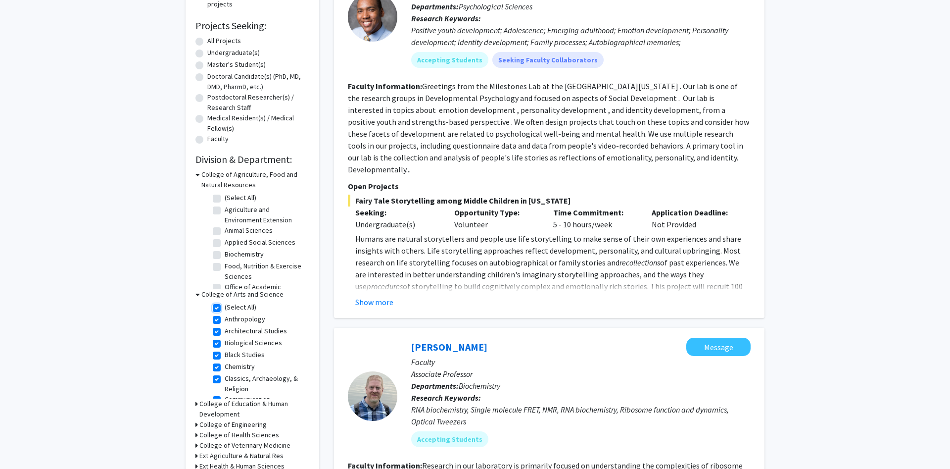
checkbox input "true"
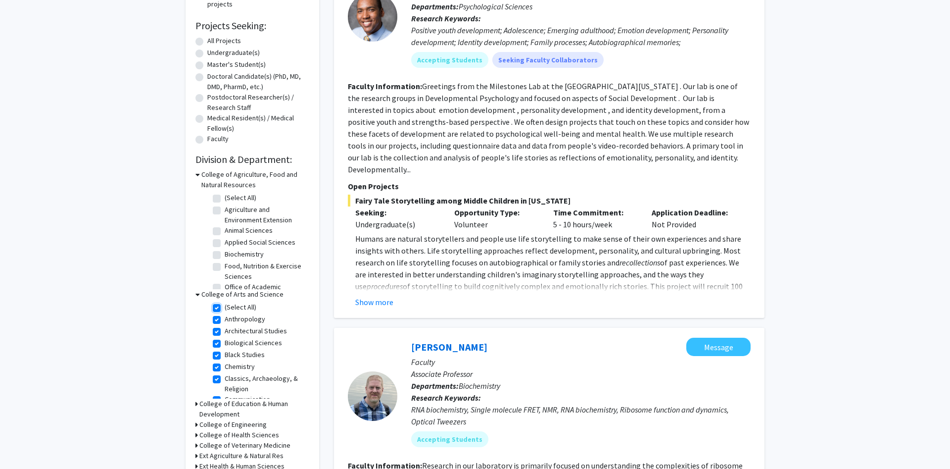
checkbox input "true"
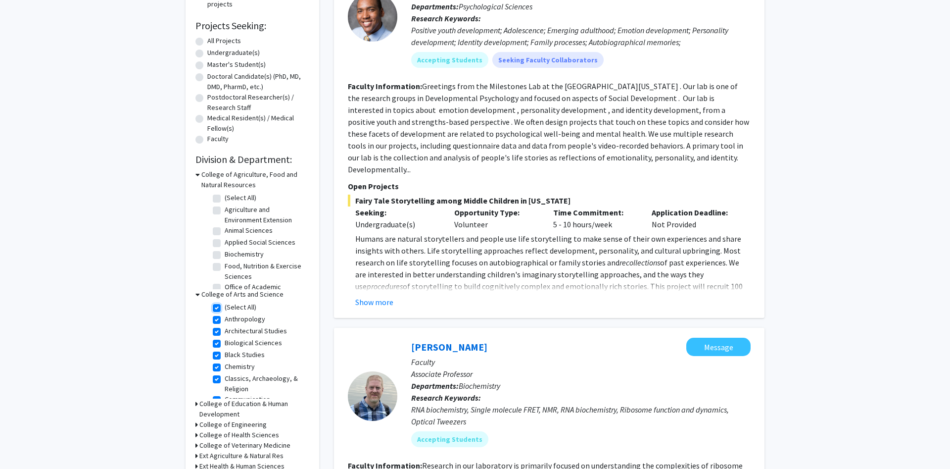
checkbox input "true"
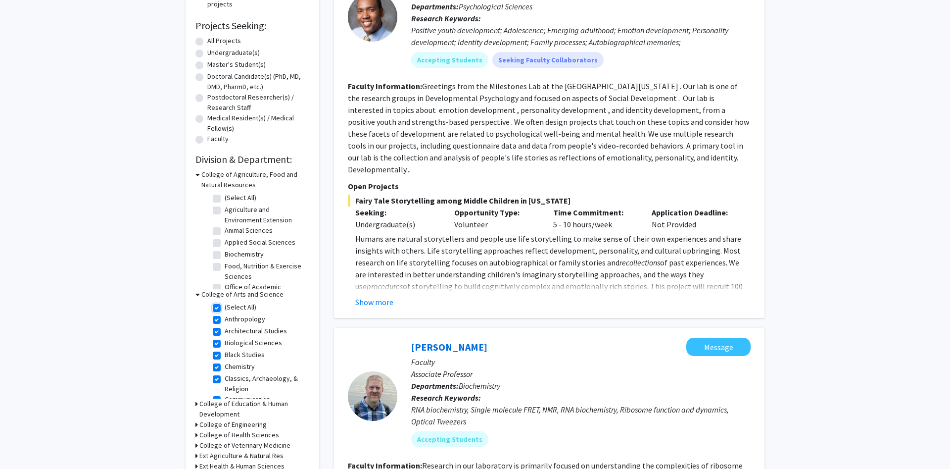
checkbox input "true"
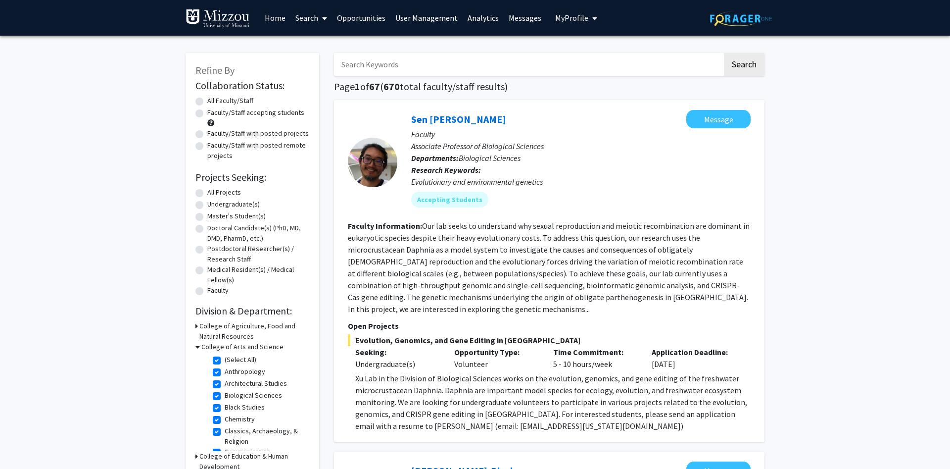
click at [304, 18] on link "Search" at bounding box center [312, 17] width 42 height 35
click at [308, 64] on span "Students" at bounding box center [321, 65] width 60 height 20
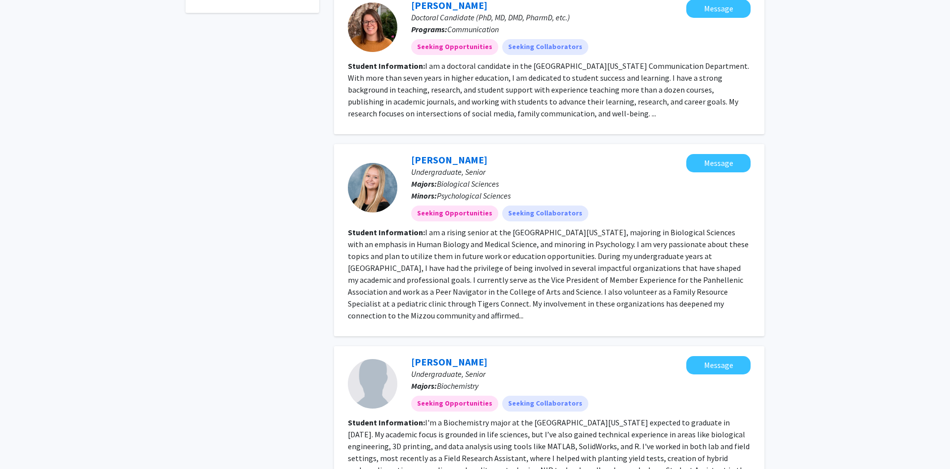
scroll to position [1161, 0]
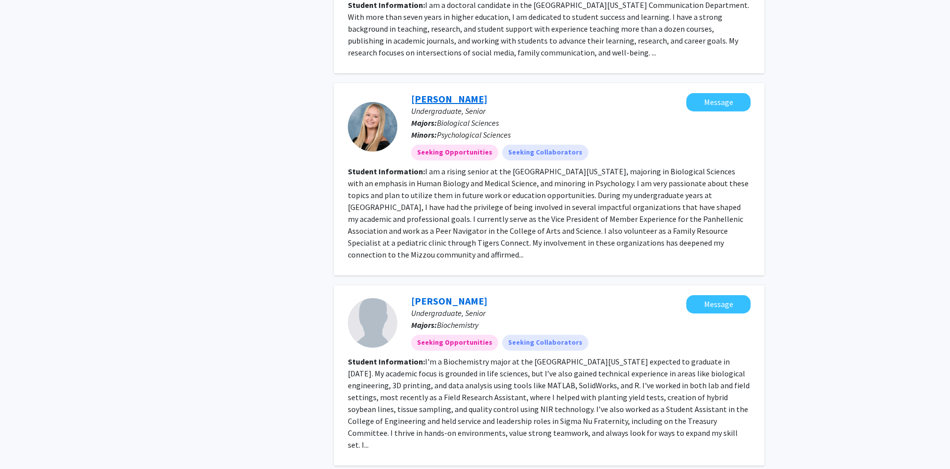
click at [424, 93] on link "[PERSON_NAME]" at bounding box center [449, 99] width 76 height 12
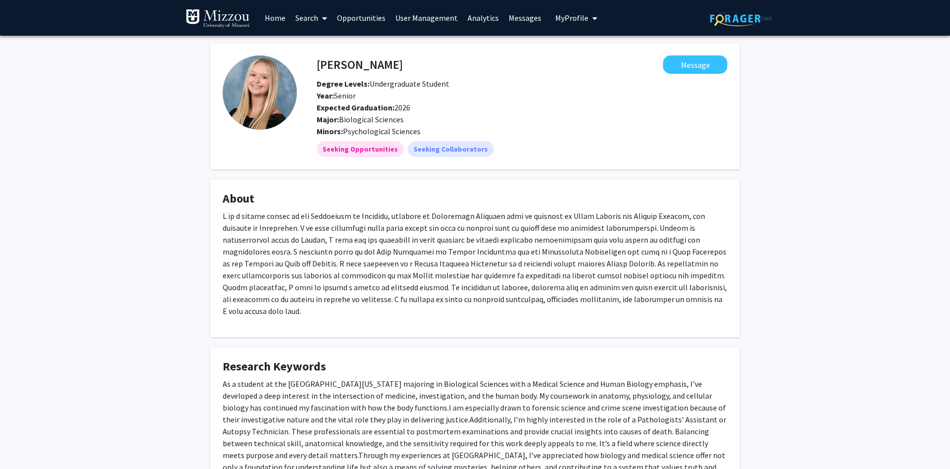
click at [317, 17] on link "Search" at bounding box center [312, 17] width 42 height 35
click at [319, 45] on span "Faculty/Staff" at bounding box center [327, 46] width 73 height 20
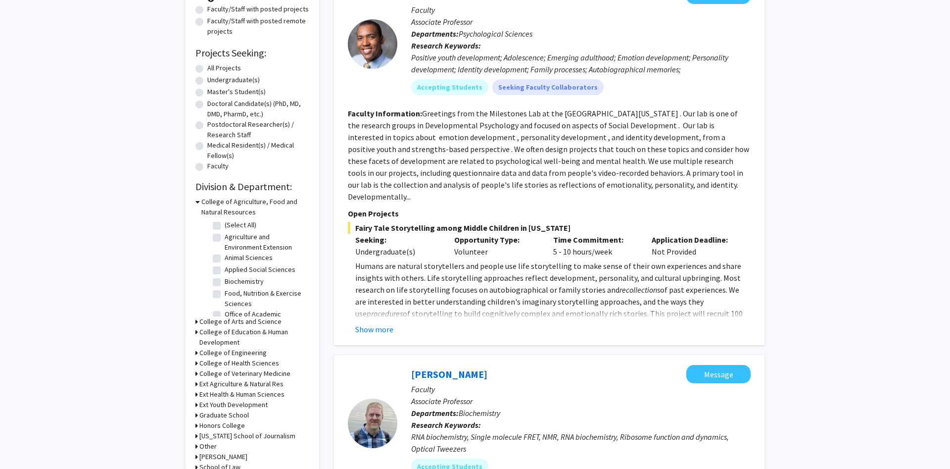
scroll to position [202, 0]
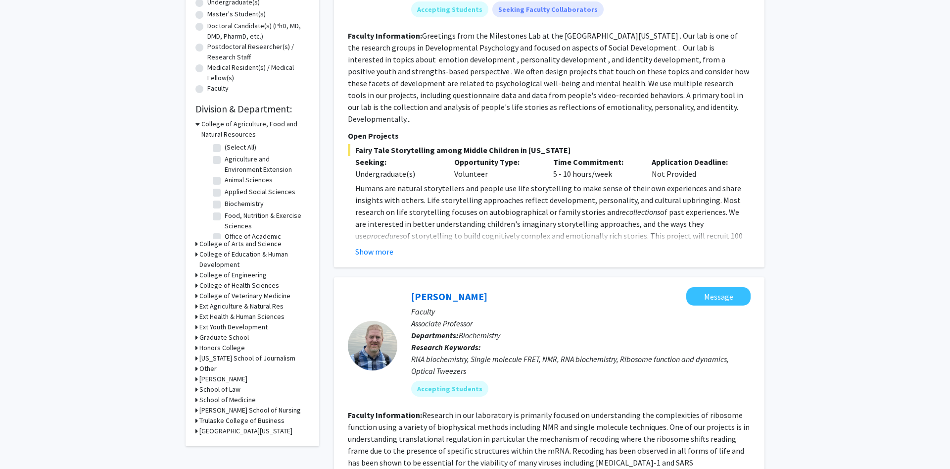
click at [197, 244] on icon at bounding box center [197, 244] width 2 height 10
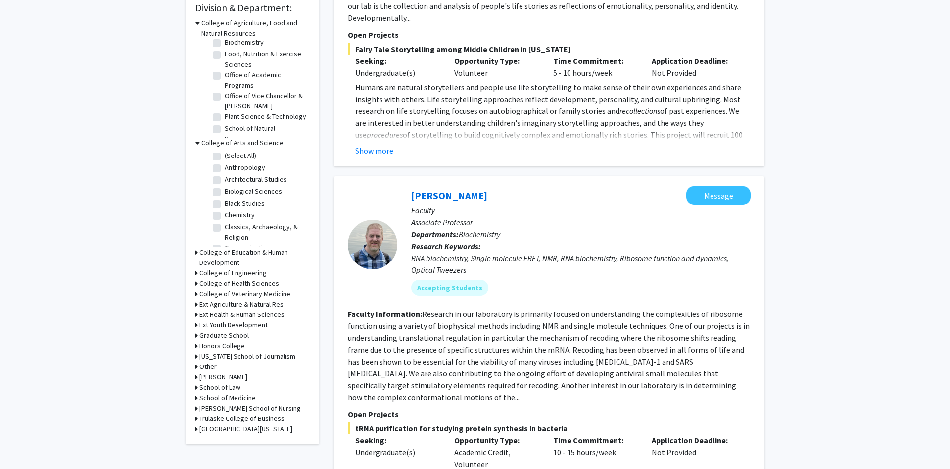
scroll to position [0, 0]
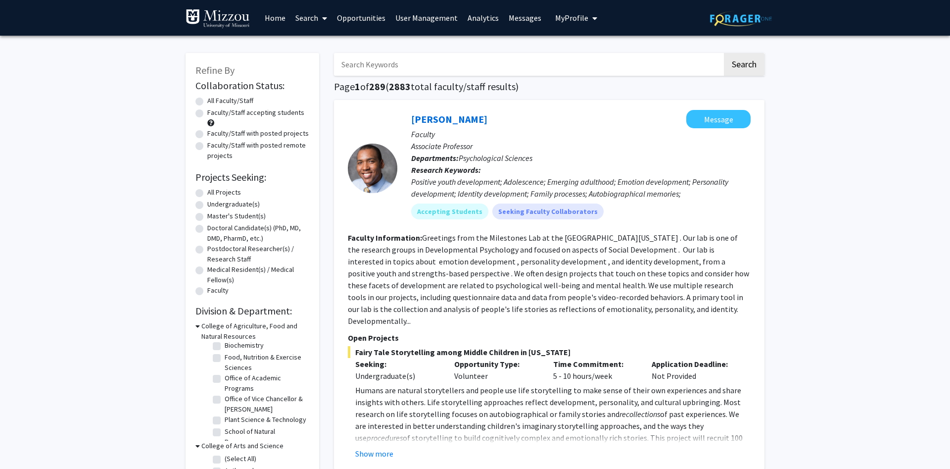
click at [309, 16] on link "Search" at bounding box center [312, 17] width 42 height 35
click at [323, 62] on span "Students" at bounding box center [321, 65] width 60 height 20
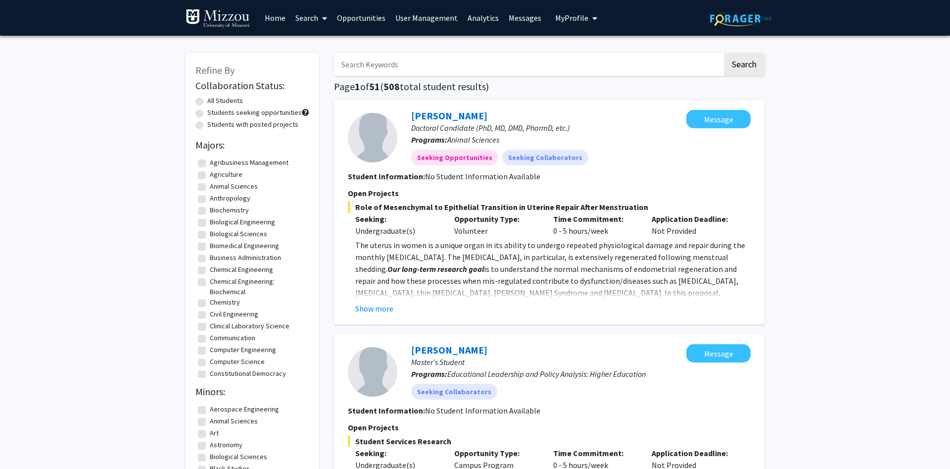
click at [307, 17] on link "Search" at bounding box center [312, 17] width 42 height 35
click at [318, 61] on span "Students" at bounding box center [321, 65] width 60 height 20
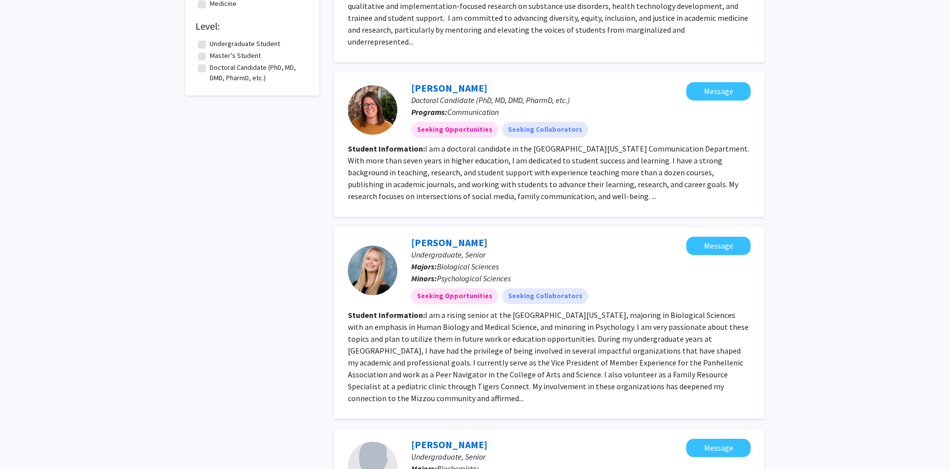
scroll to position [1111, 0]
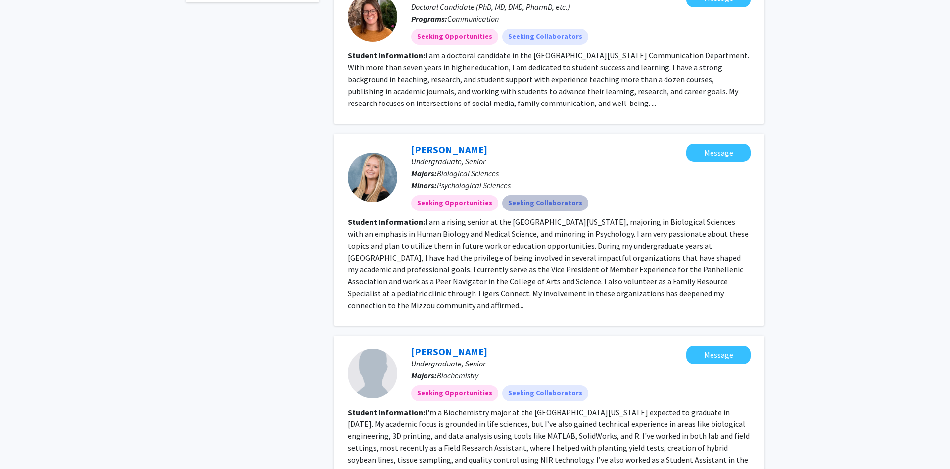
click at [509, 195] on mat-chip "Seeking Collaborators" at bounding box center [545, 203] width 86 height 16
click at [424, 143] on link "[PERSON_NAME]" at bounding box center [449, 149] width 76 height 12
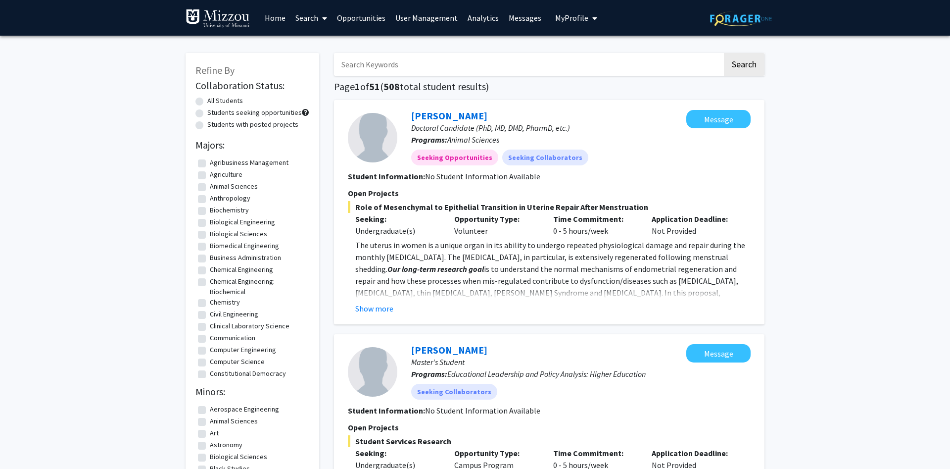
scroll to position [367, 0]
click at [728, 119] on button "Message" at bounding box center [719, 119] width 64 height 18
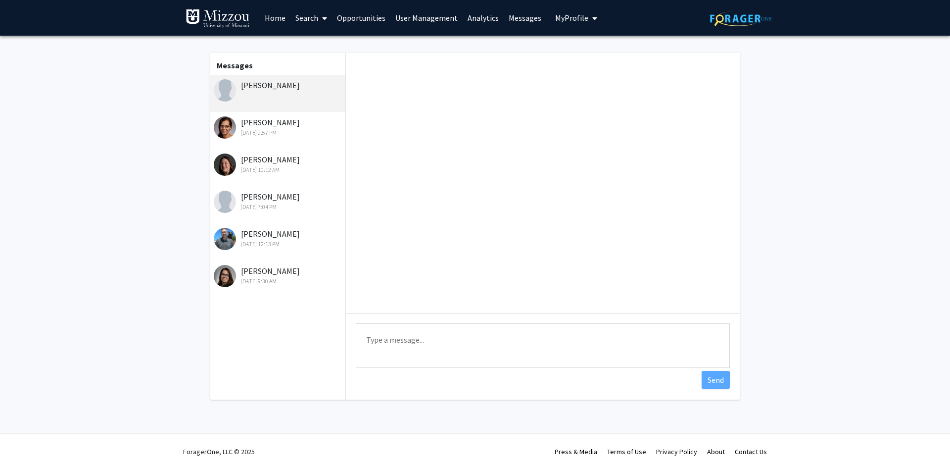
click at [423, 348] on textarea "Type a message" at bounding box center [543, 345] width 374 height 45
type textarea "[PERSON_NAME], just testing this out. - [PERSON_NAME]"
click at [713, 377] on button "Send" at bounding box center [716, 380] width 28 height 18
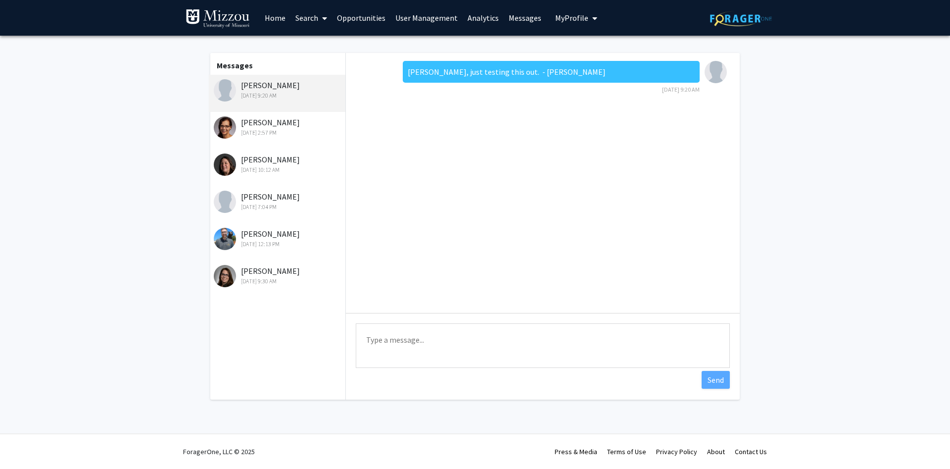
click at [276, 12] on link "Home" at bounding box center [275, 17] width 31 height 35
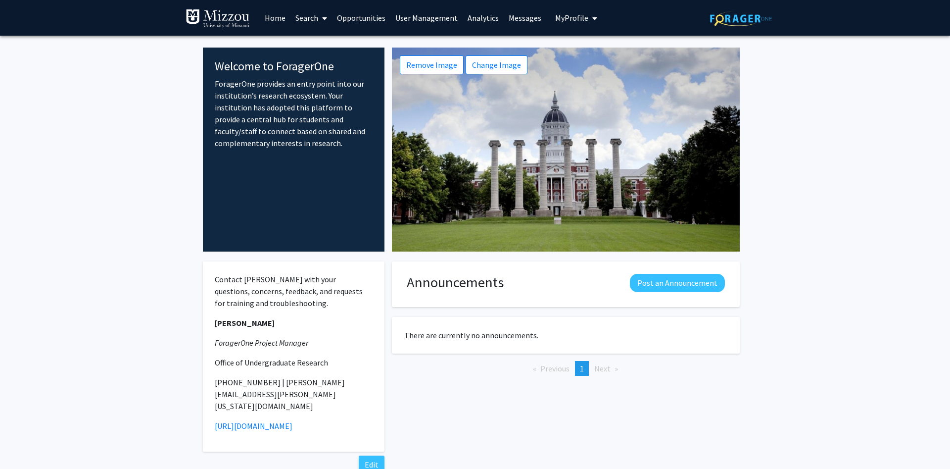
click at [291, 14] on link "Search" at bounding box center [312, 17] width 42 height 35
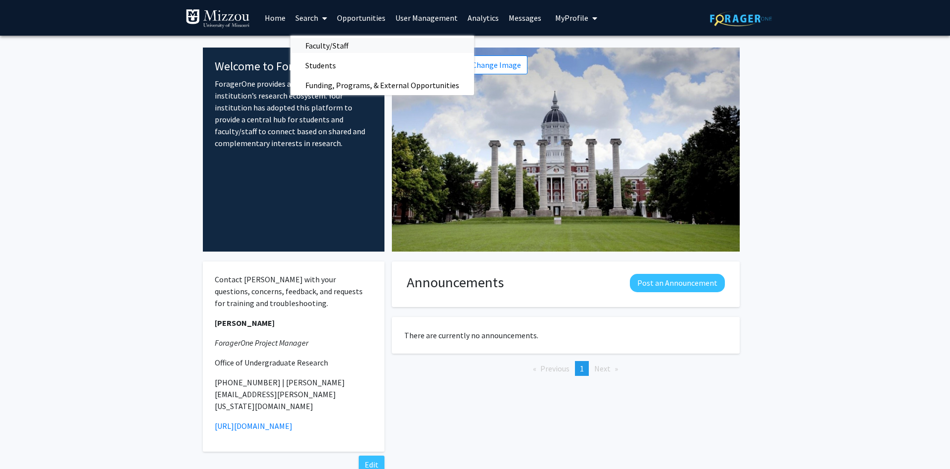
click at [309, 45] on span "Faculty/Staff" at bounding box center [327, 46] width 73 height 20
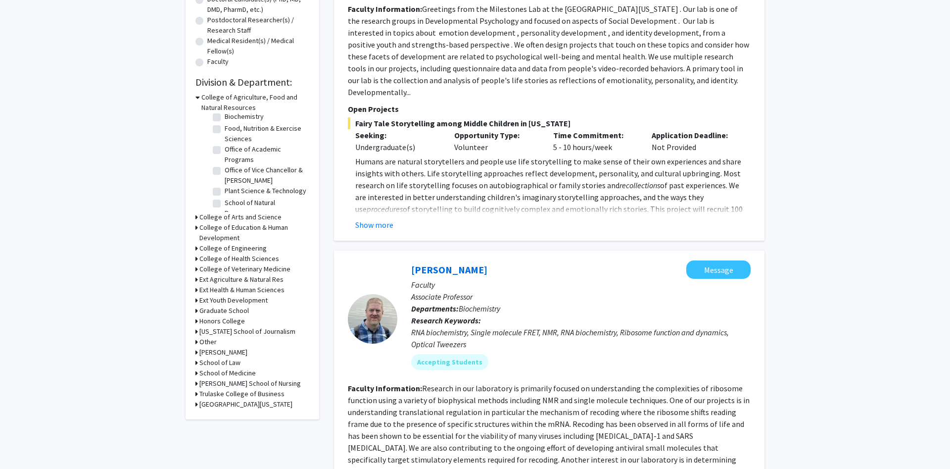
scroll to position [252, 0]
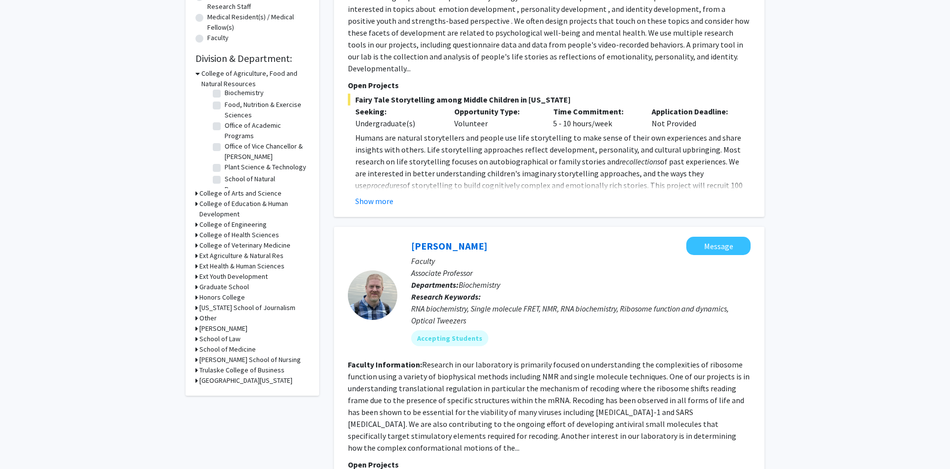
click at [198, 194] on icon at bounding box center [197, 193] width 2 height 10
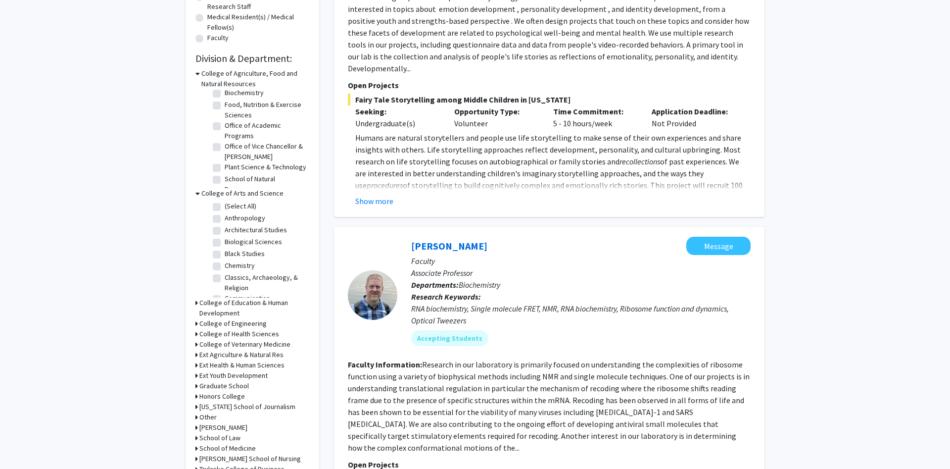
click at [225, 217] on label "Anthropology" at bounding box center [245, 218] width 41 height 10
click at [225, 217] on input "Anthropology" at bounding box center [228, 216] width 6 height 6
checkbox input "true"
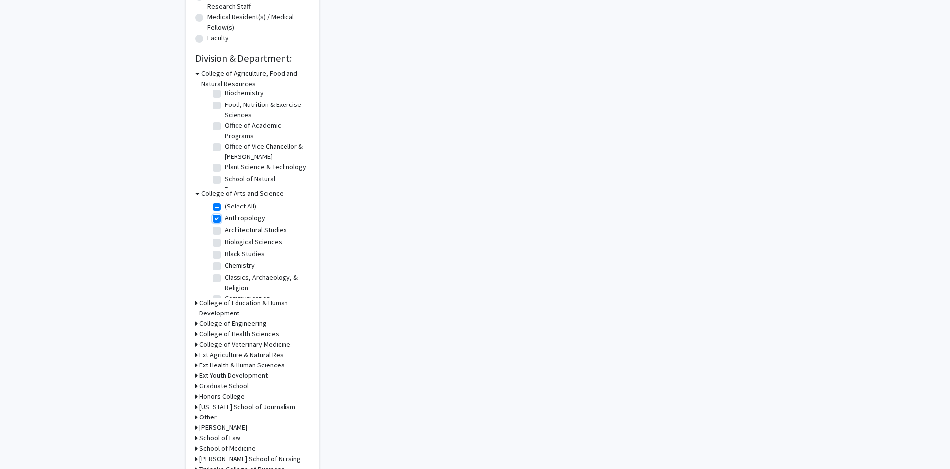
checkbox input "true"
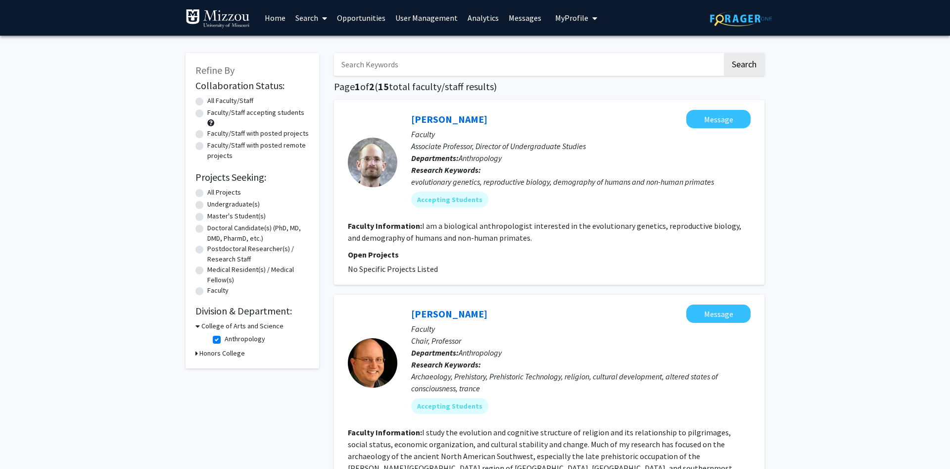
click at [198, 128] on div "Faculty/Staff accepting students" at bounding box center [253, 117] width 114 height 21
click at [207, 135] on label "Faculty/Staff with posted projects" at bounding box center [257, 133] width 101 height 10
click at [207, 135] on input "Faculty/Staff with posted projects" at bounding box center [210, 131] width 6 height 6
radio input "true"
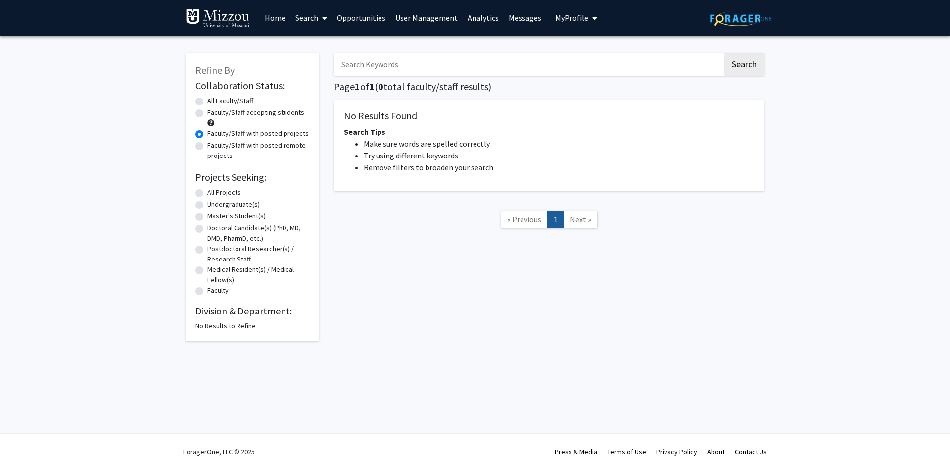
click at [311, 19] on link "Search" at bounding box center [312, 17] width 42 height 35
click at [309, 41] on span "Faculty/Staff" at bounding box center [327, 46] width 73 height 20
radio input "true"
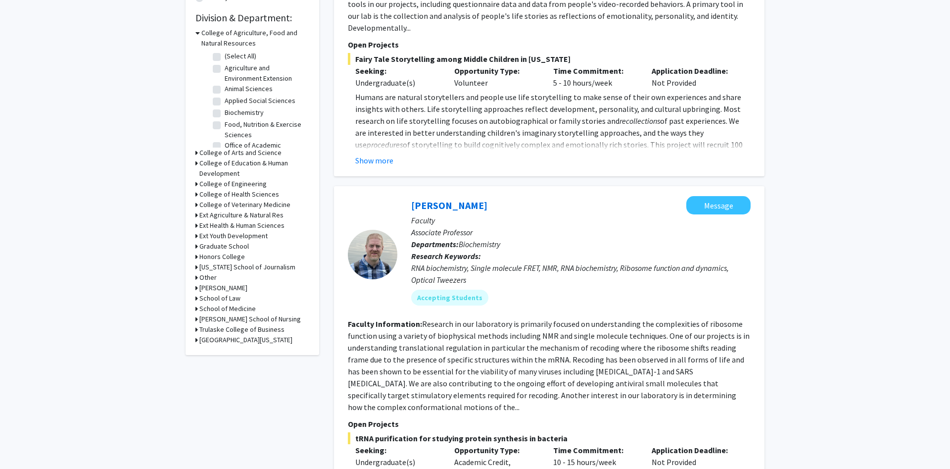
scroll to position [303, 0]
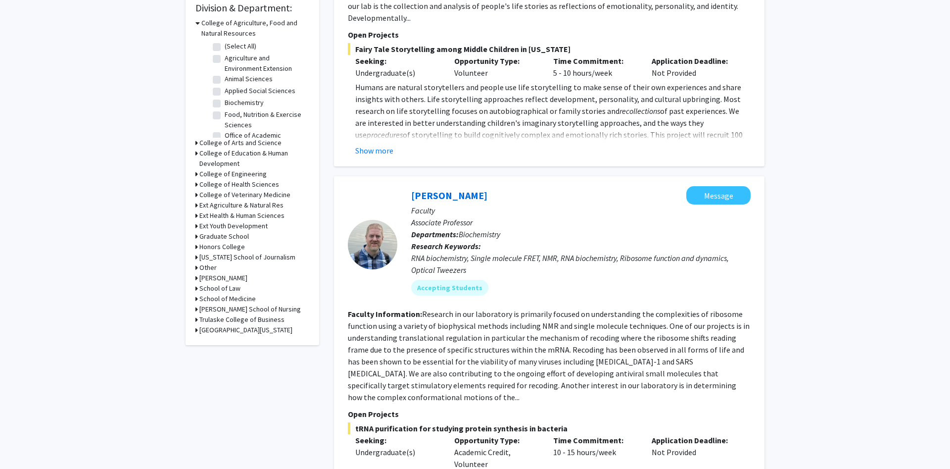
click at [195, 141] on div "Refine By Collaboration Status: Collaboration Status All Faculty/Staff Collabor…" at bounding box center [253, 47] width 134 height 595
click at [196, 144] on icon at bounding box center [197, 143] width 2 height 10
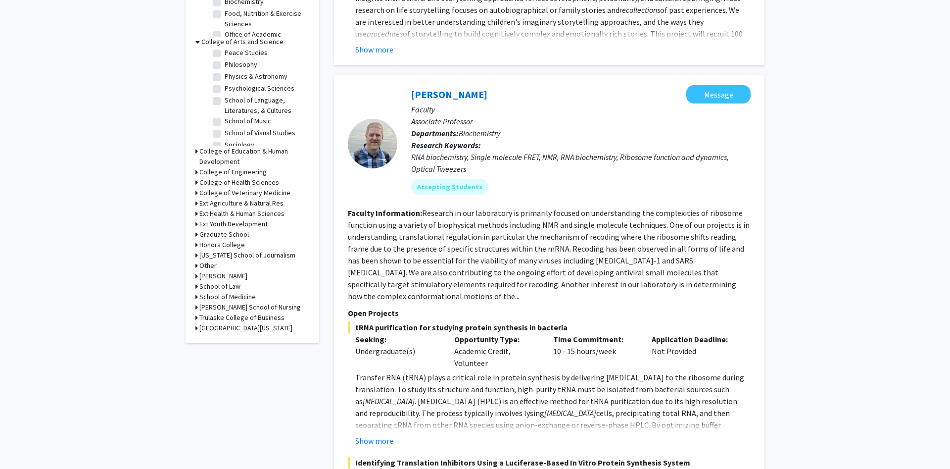
scroll to position [230, 0]
click at [225, 136] on label "School of Visual Studies" at bounding box center [260, 137] width 71 height 10
click at [225, 136] on input "School of Visual Studies" at bounding box center [228, 135] width 6 height 6
checkbox input "true"
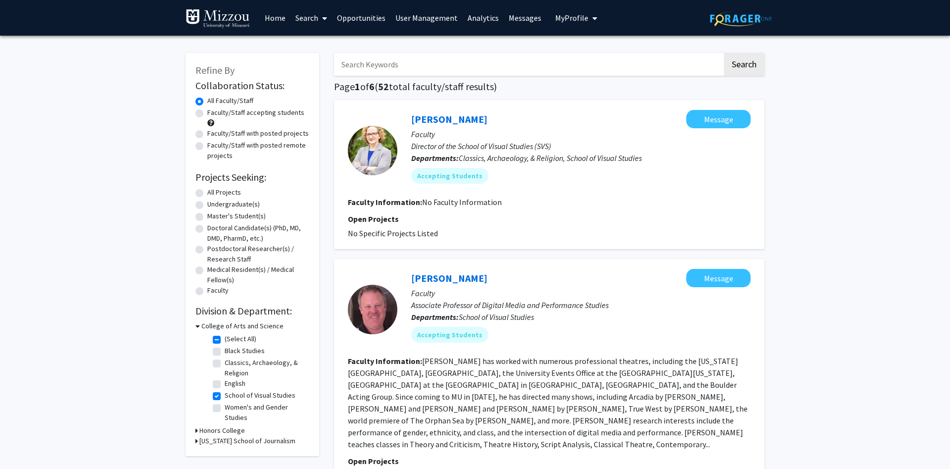
click at [480, 15] on link "Analytics" at bounding box center [483, 17] width 41 height 35
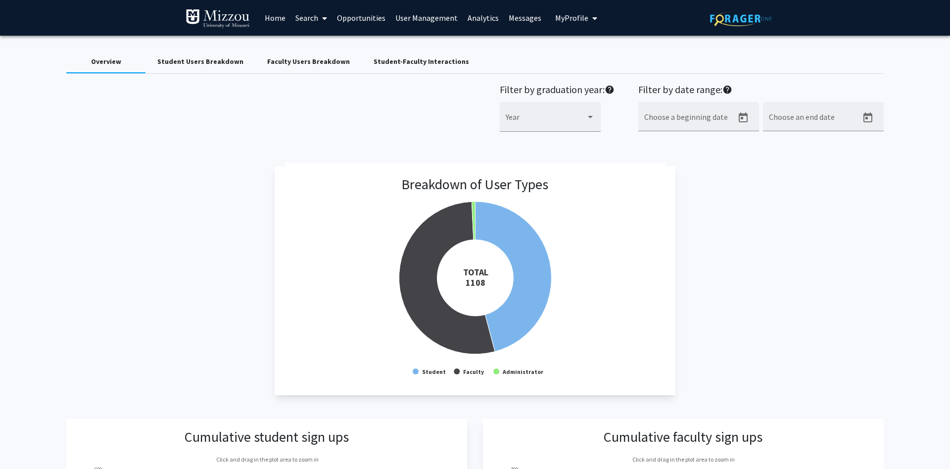
click at [202, 55] on div "Student Users Breakdown" at bounding box center [201, 61] width 110 height 24
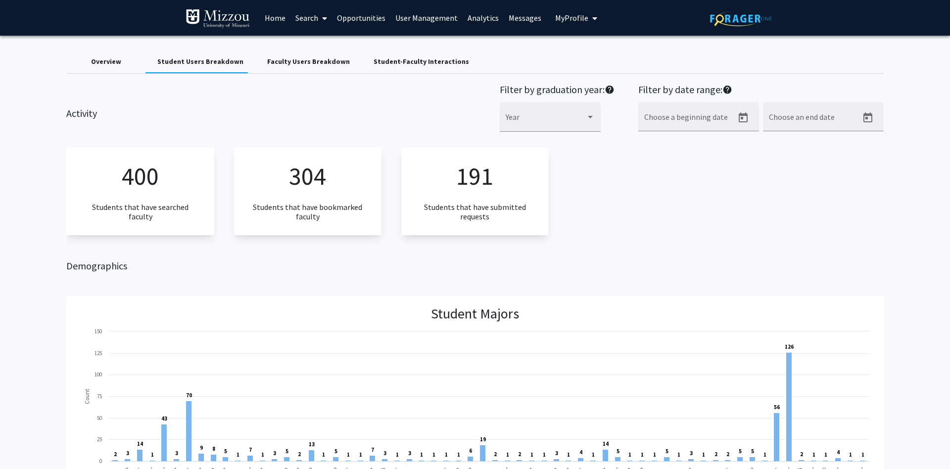
click at [281, 18] on link "Home" at bounding box center [275, 17] width 31 height 35
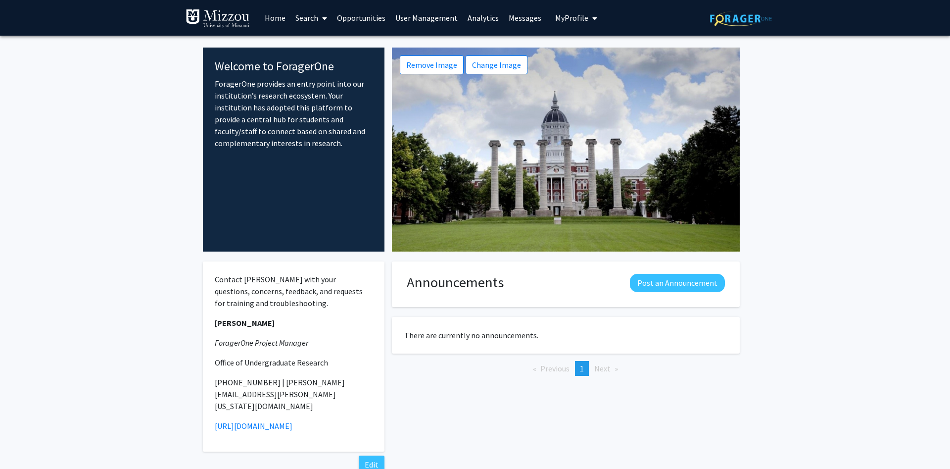
click at [112, 204] on fg-internal-home-page "Welcome to ForagerOne ForagerOne provides an entry point into our institution’s…" at bounding box center [475, 272] width 950 height 473
click at [372, 17] on link "Opportunities" at bounding box center [361, 17] width 58 height 35
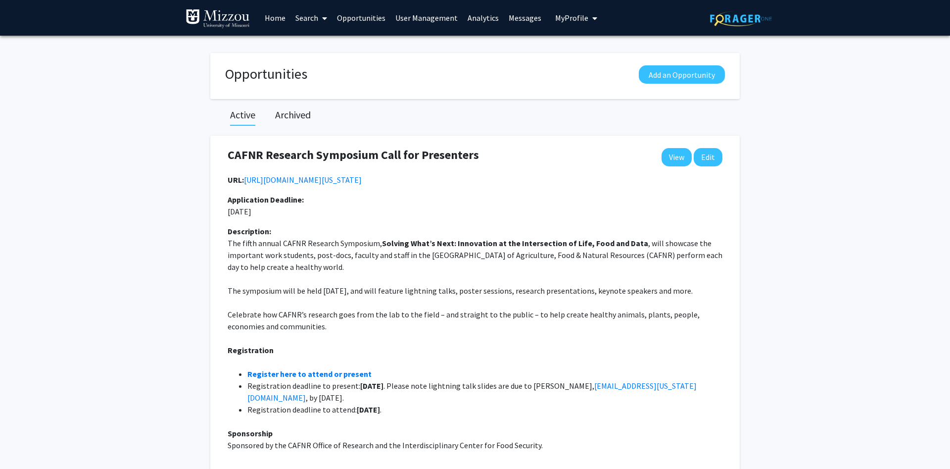
click at [314, 14] on link "Search" at bounding box center [312, 17] width 42 height 35
click at [589, 17] on span "My profile dropdown to access profile and logout" at bounding box center [593, 18] width 9 height 35
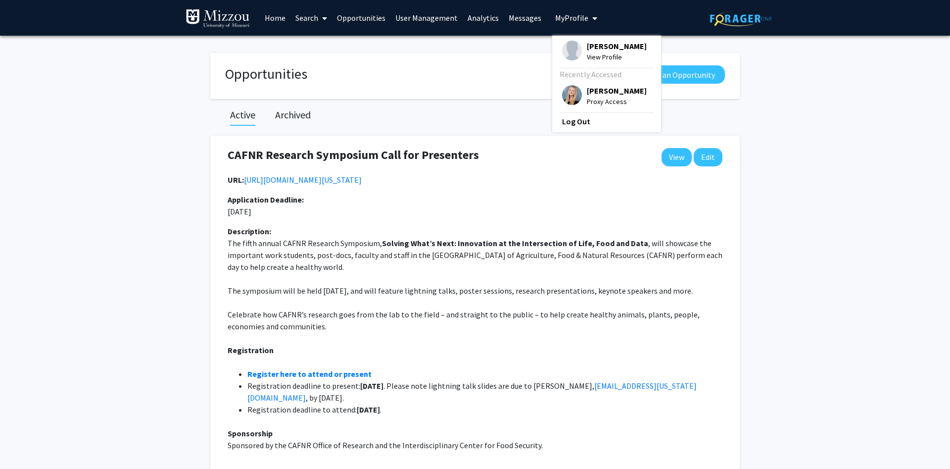
click at [601, 87] on span "[PERSON_NAME]" at bounding box center [617, 90] width 60 height 11
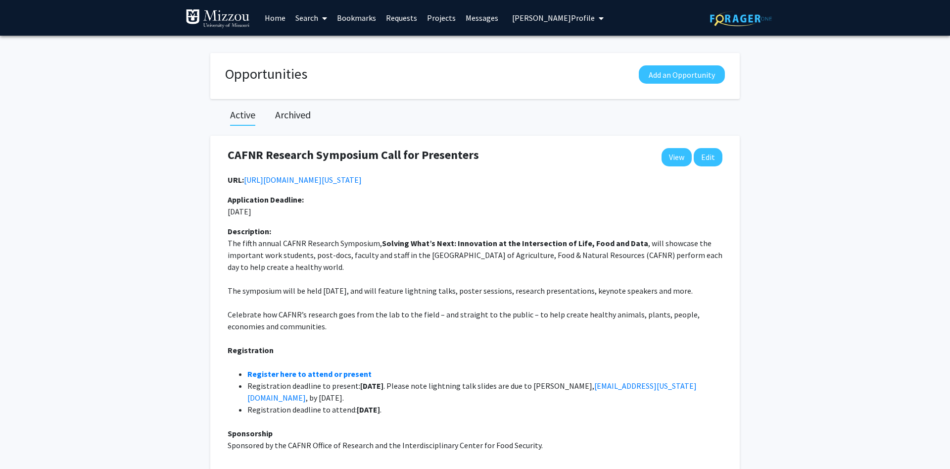
click at [595, 14] on span "My profile dropdown to access profile and logout" at bounding box center [599, 18] width 9 height 35
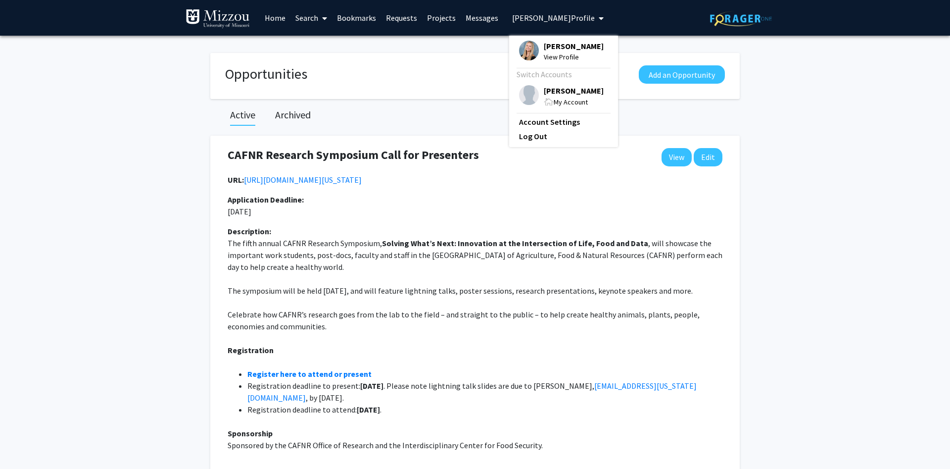
click at [570, 90] on span "[PERSON_NAME]" at bounding box center [574, 90] width 60 height 11
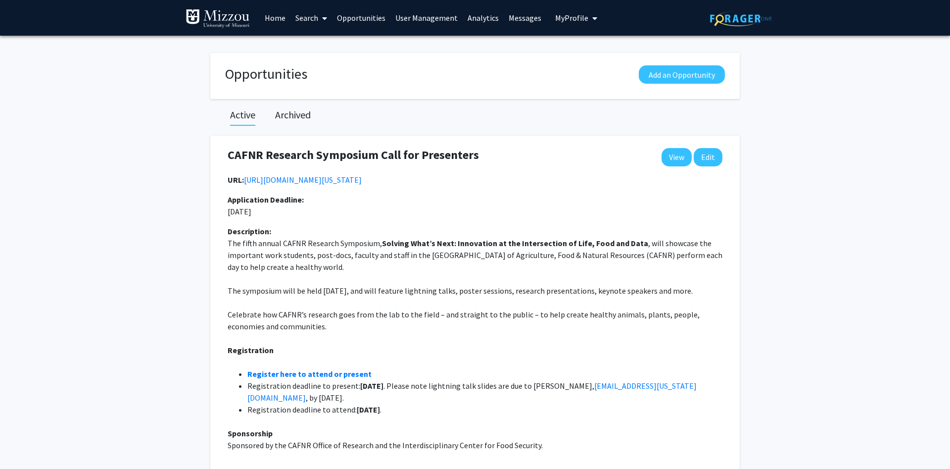
click at [558, 16] on span "My Profile" at bounding box center [571, 18] width 33 height 10
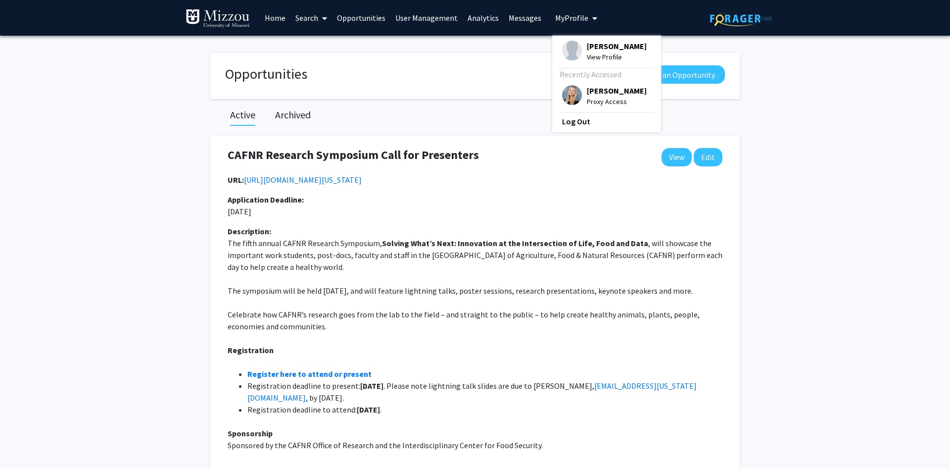
click at [558, 16] on span "My Profile" at bounding box center [571, 18] width 33 height 10
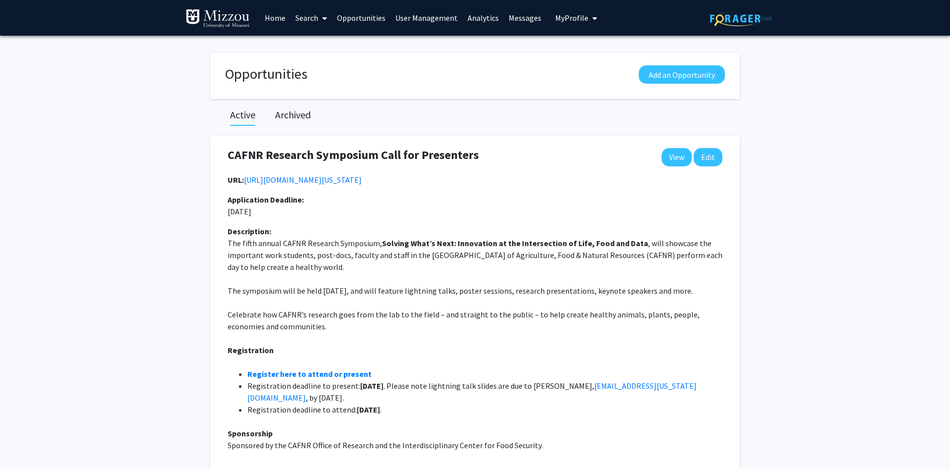
click at [430, 17] on link "User Management" at bounding box center [427, 17] width 72 height 35
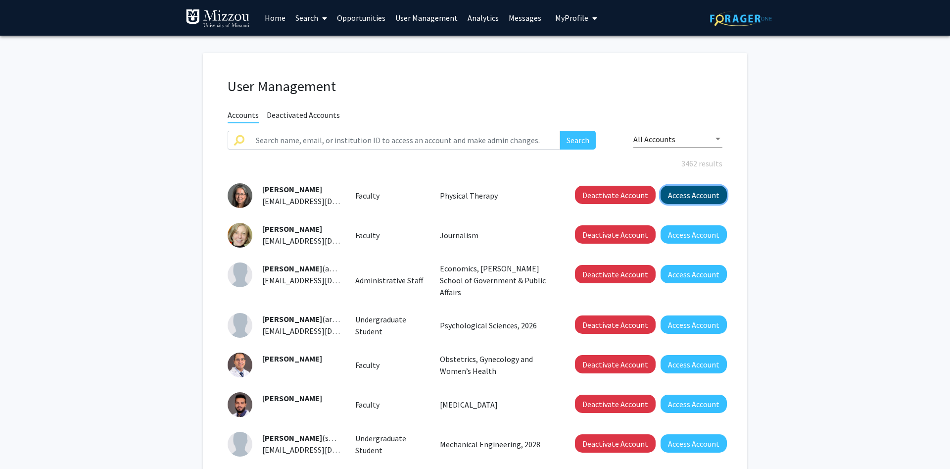
click at [696, 190] on button "Access Account" at bounding box center [694, 195] width 66 height 18
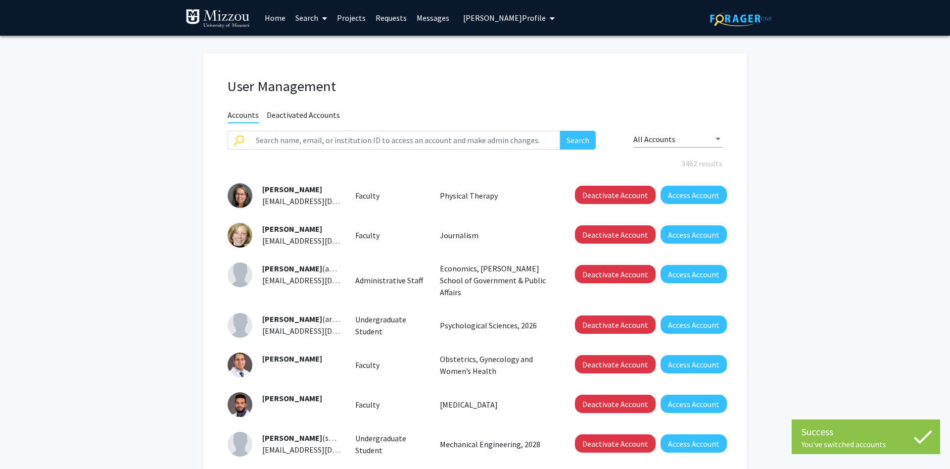
click at [324, 16] on icon at bounding box center [324, 18] width 5 height 8
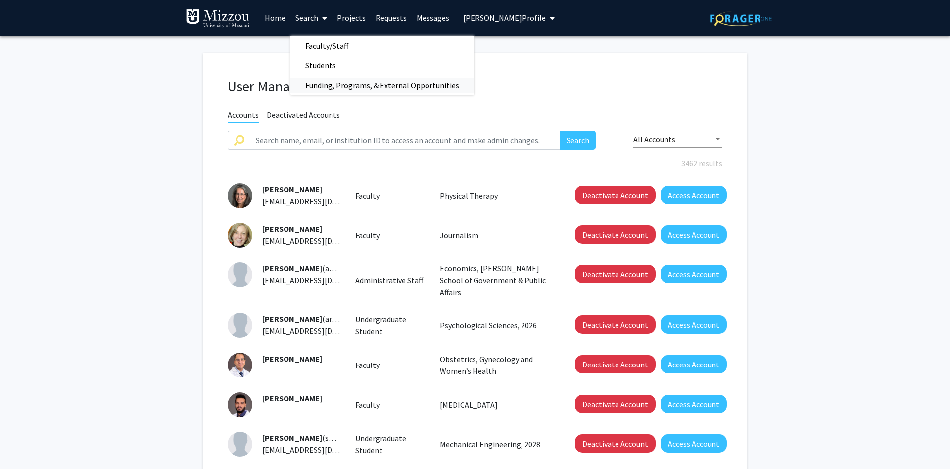
click at [332, 86] on span "Funding, Programs, & External Opportunities" at bounding box center [383, 85] width 184 height 20
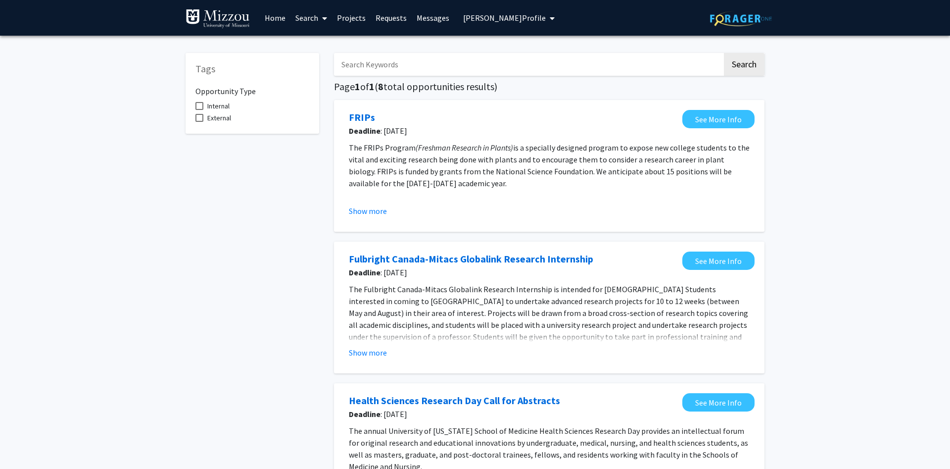
click at [324, 17] on icon at bounding box center [324, 18] width 5 height 8
click at [334, 47] on span "Faculty/Staff" at bounding box center [327, 46] width 73 height 20
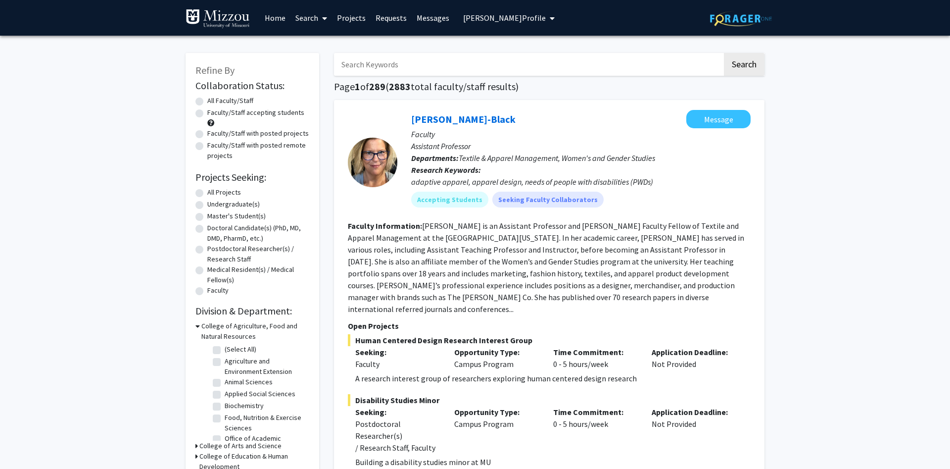
click at [325, 17] on icon at bounding box center [324, 18] width 5 height 8
click at [339, 83] on span "Funding, Programs, & External Opportunities" at bounding box center [383, 85] width 184 height 20
